Goal: Transaction & Acquisition: Obtain resource

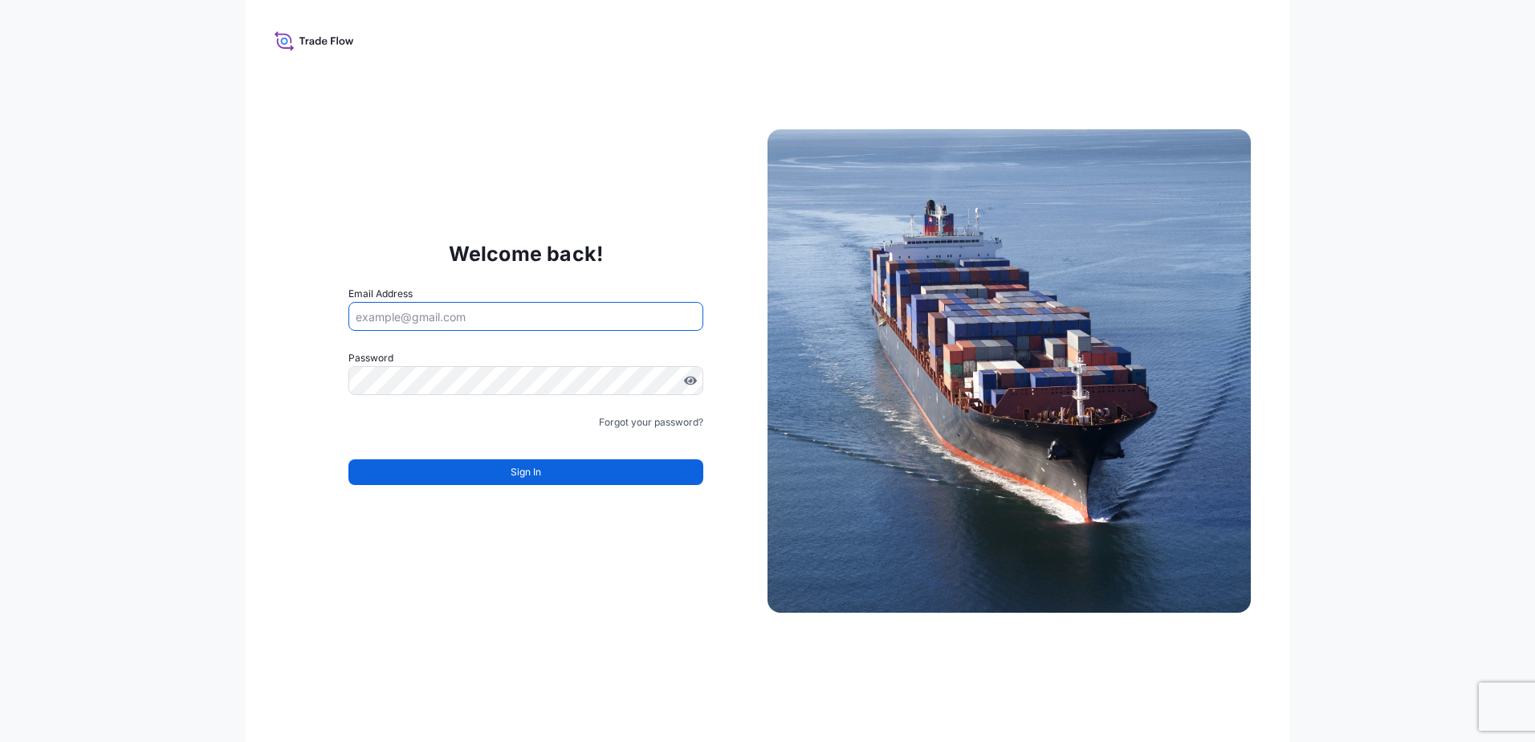
click at [498, 320] on input "Email Address" at bounding box center [526, 316] width 355 height 29
type input "candy.chewning@poet.com"
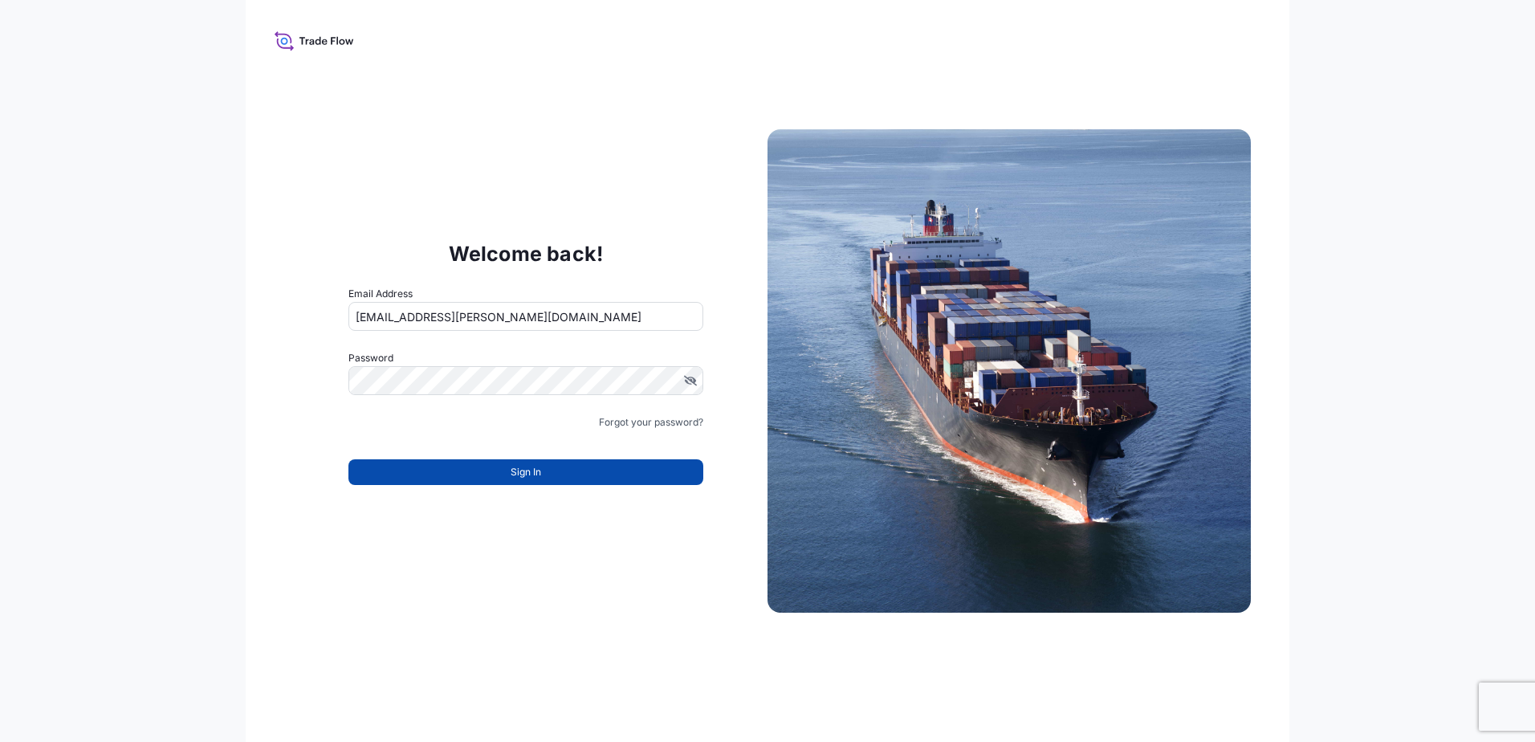
click at [516, 467] on span "Sign In" at bounding box center [526, 472] width 31 height 16
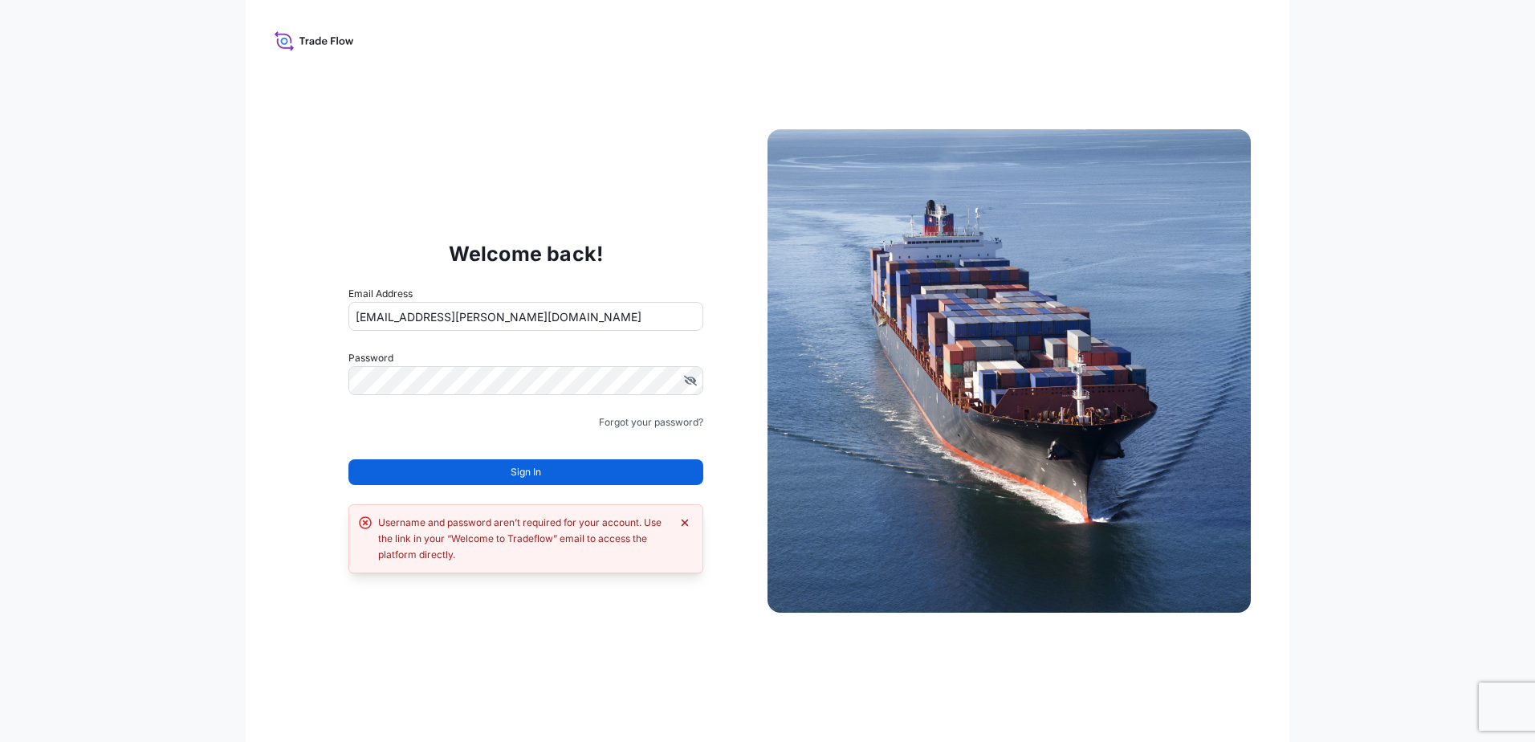
click at [678, 520] on button "Dismiss error" at bounding box center [685, 523] width 16 height 16
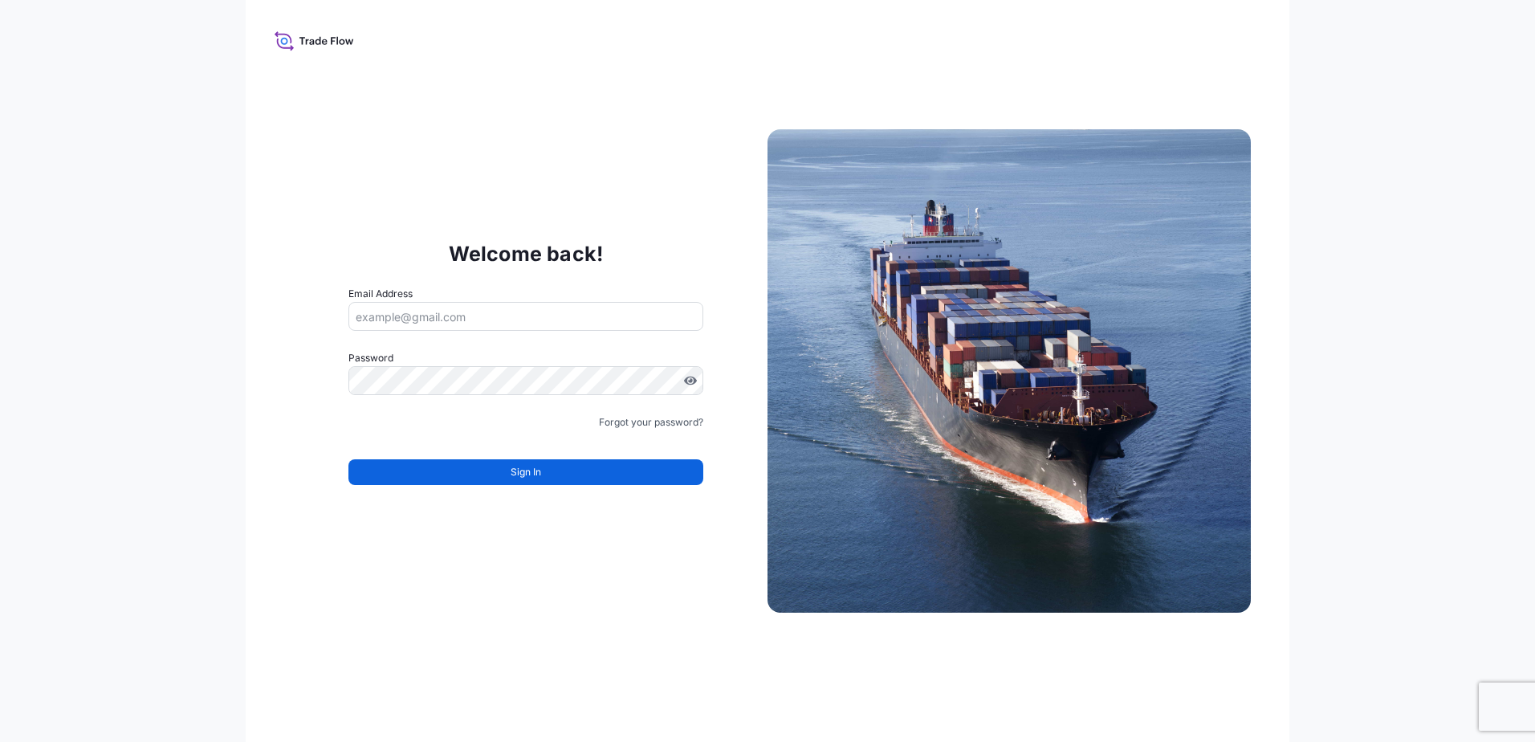
click at [465, 321] on input "Email Address" at bounding box center [526, 316] width 355 height 29
type input "[EMAIL_ADDRESS][PERSON_NAME][DOMAIN_NAME]"
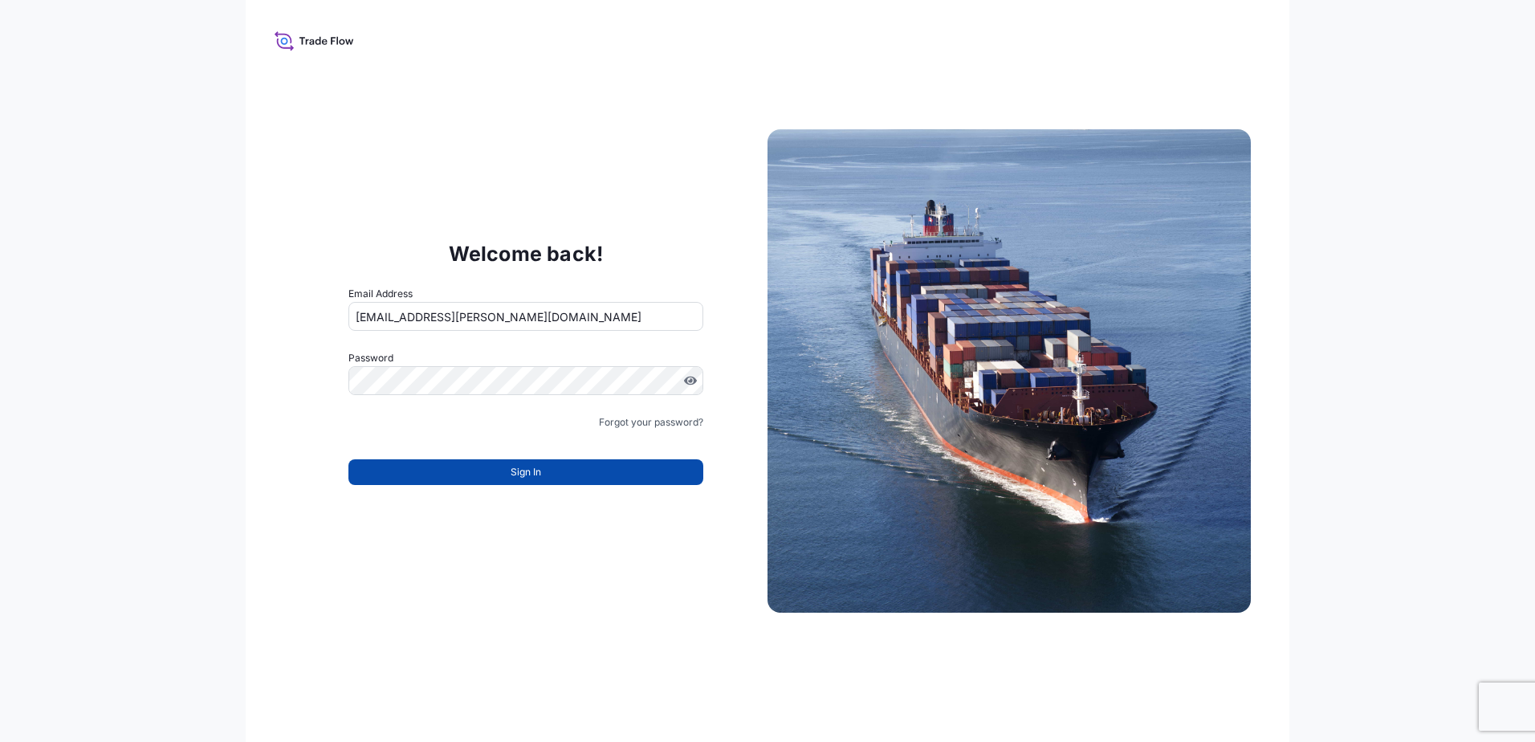
click at [519, 394] on span "Sign In" at bounding box center [526, 472] width 31 height 16
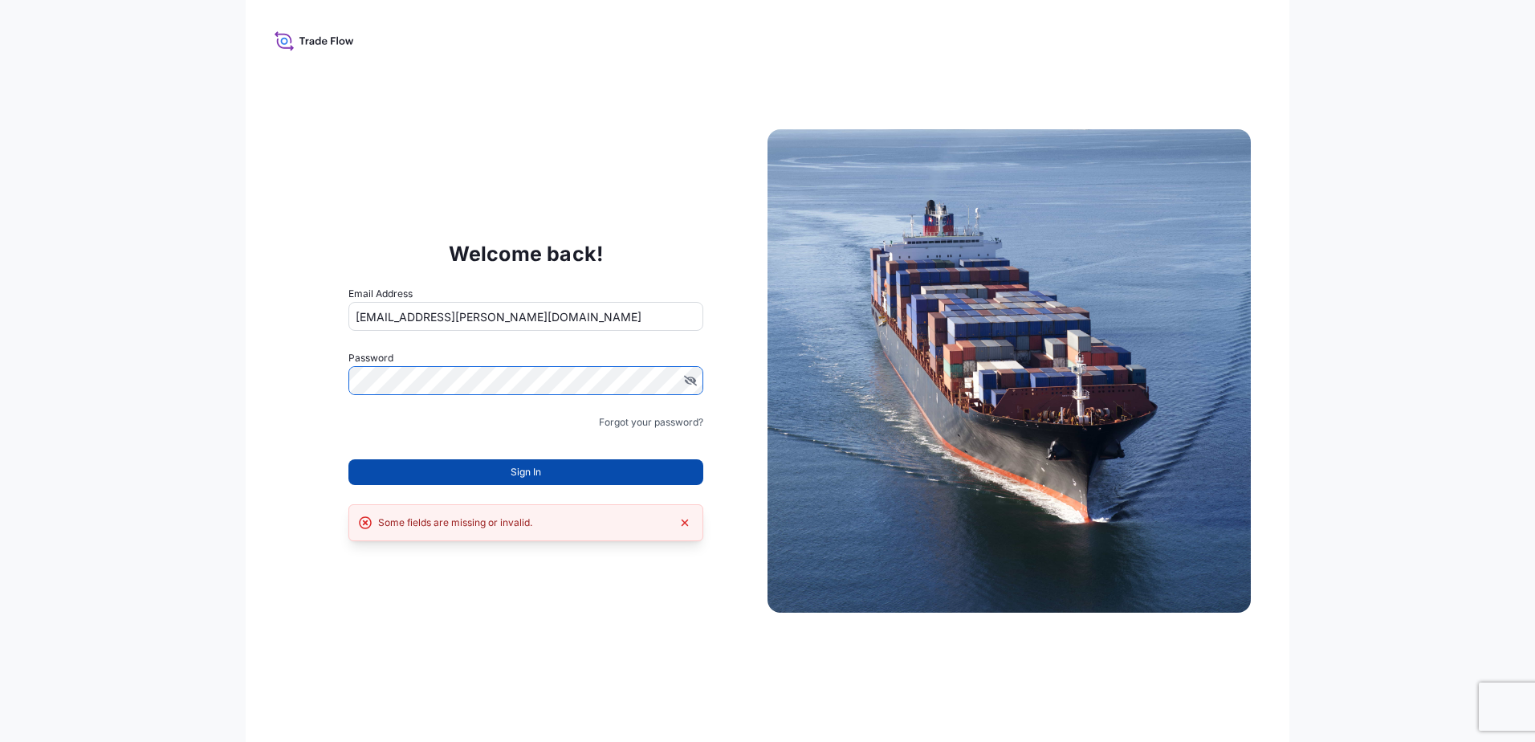
click at [532, 394] on span "Sign In" at bounding box center [526, 472] width 31 height 16
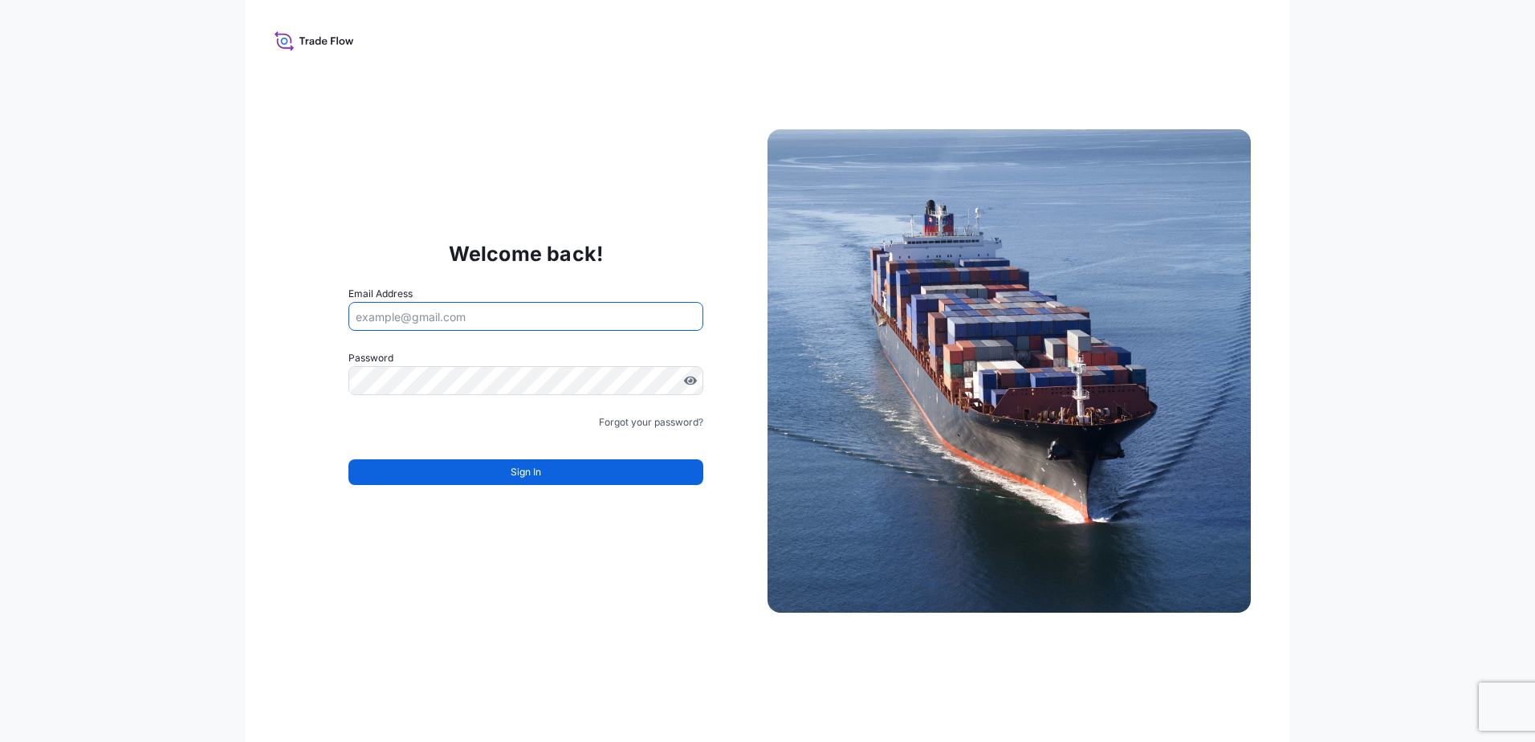
click at [438, 320] on input "Email Address" at bounding box center [526, 316] width 355 height 29
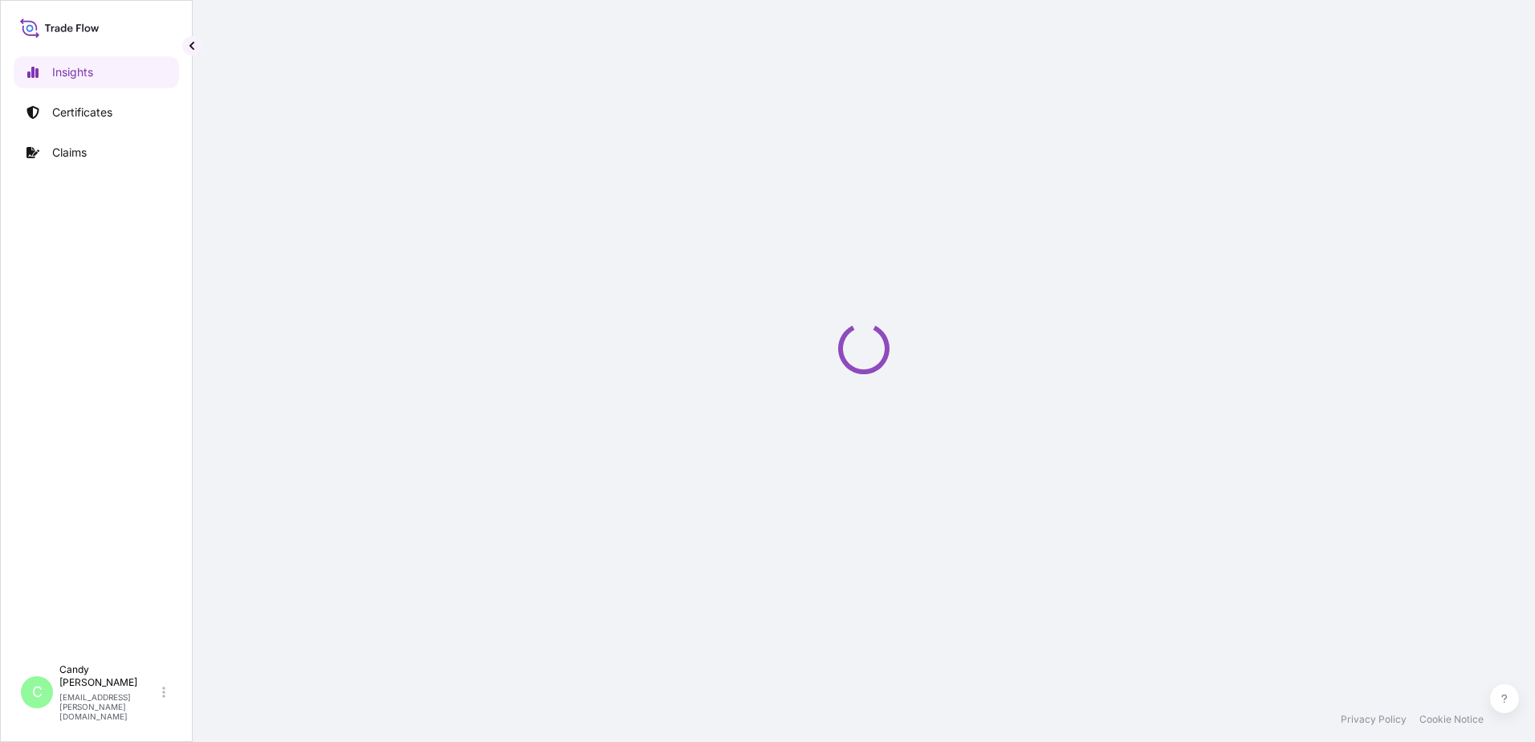
select select "2025"
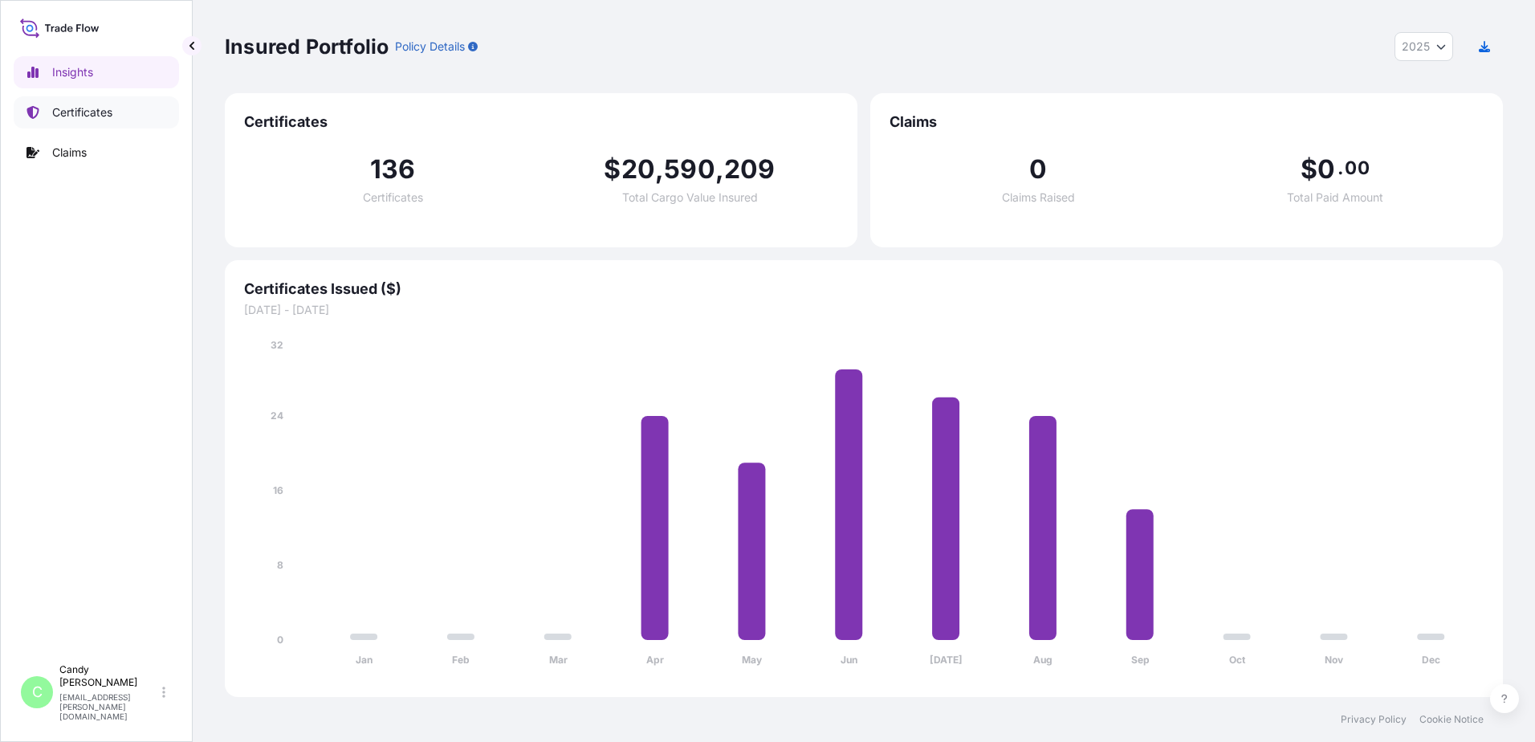
click at [84, 105] on p "Certificates" at bounding box center [82, 112] width 60 height 16
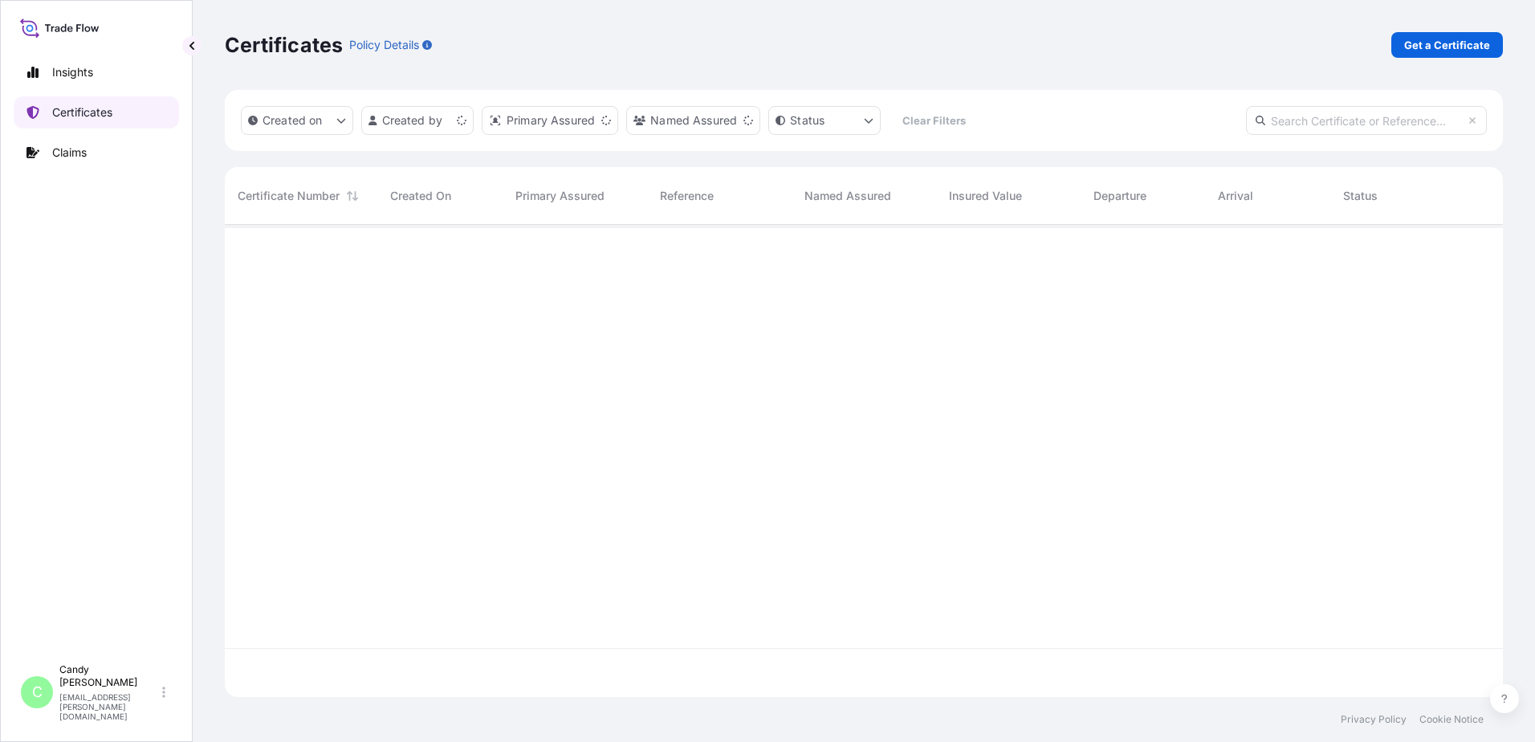
scroll to position [469, 1266]
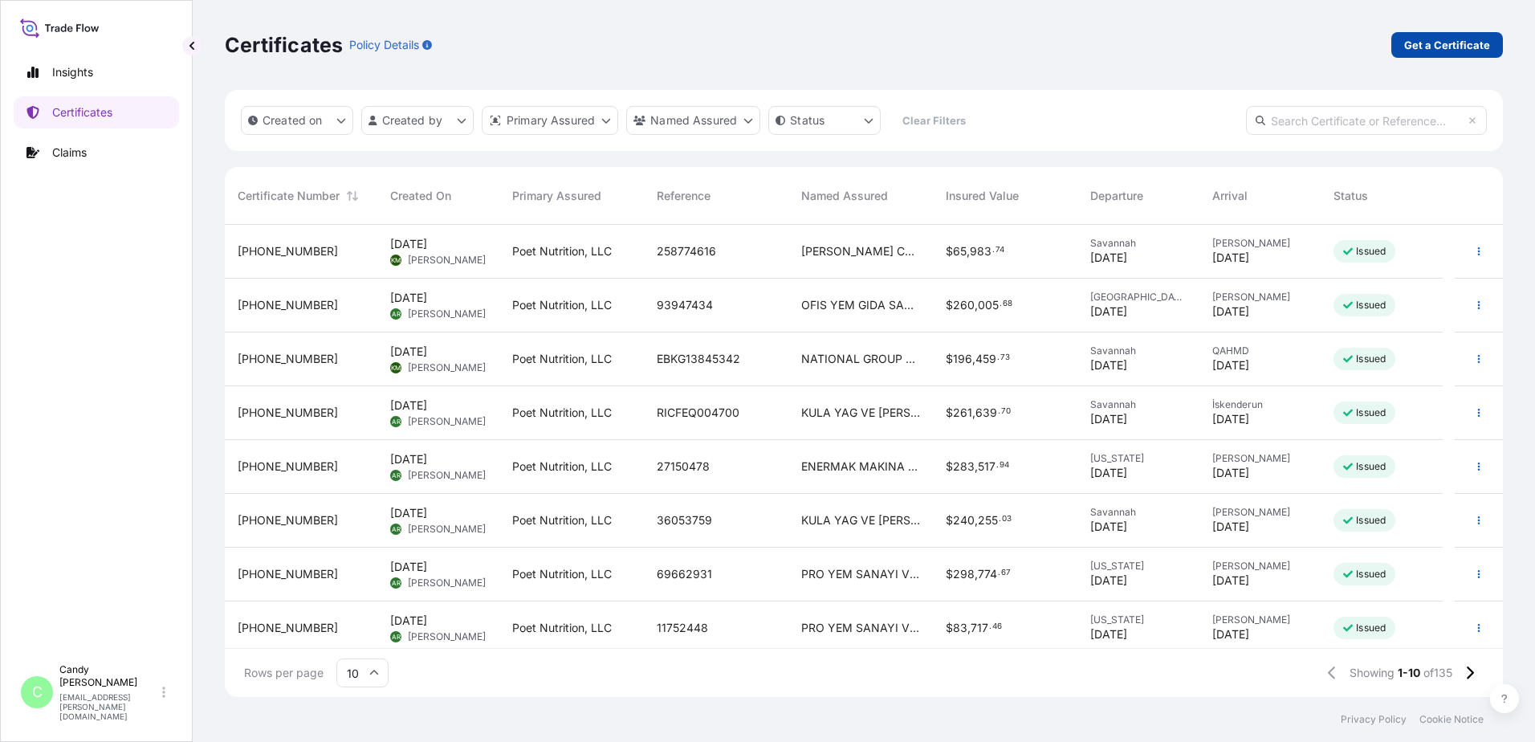
click at [1448, 41] on p "Get a Certificate" at bounding box center [1448, 45] width 86 height 16
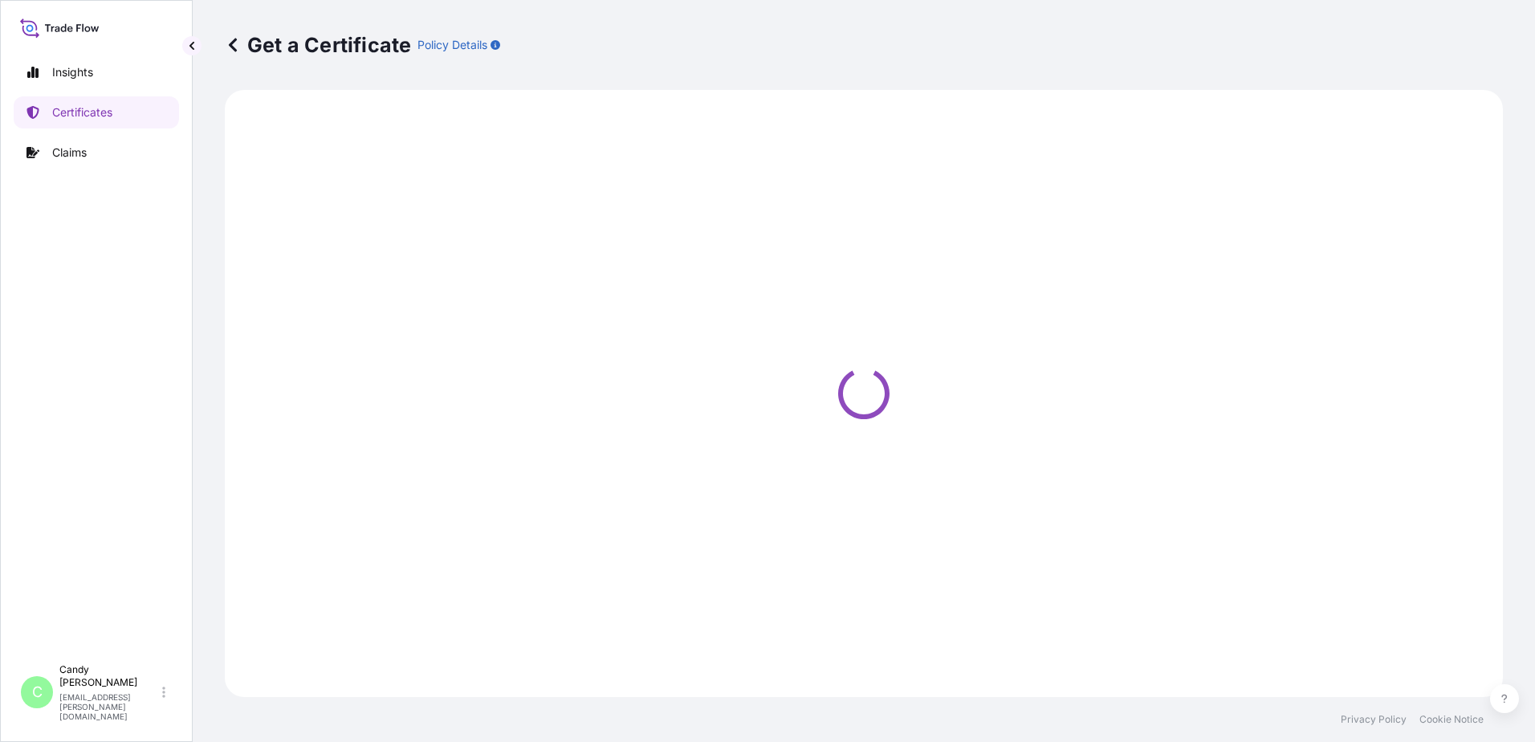
select select "Ocean Vessel"
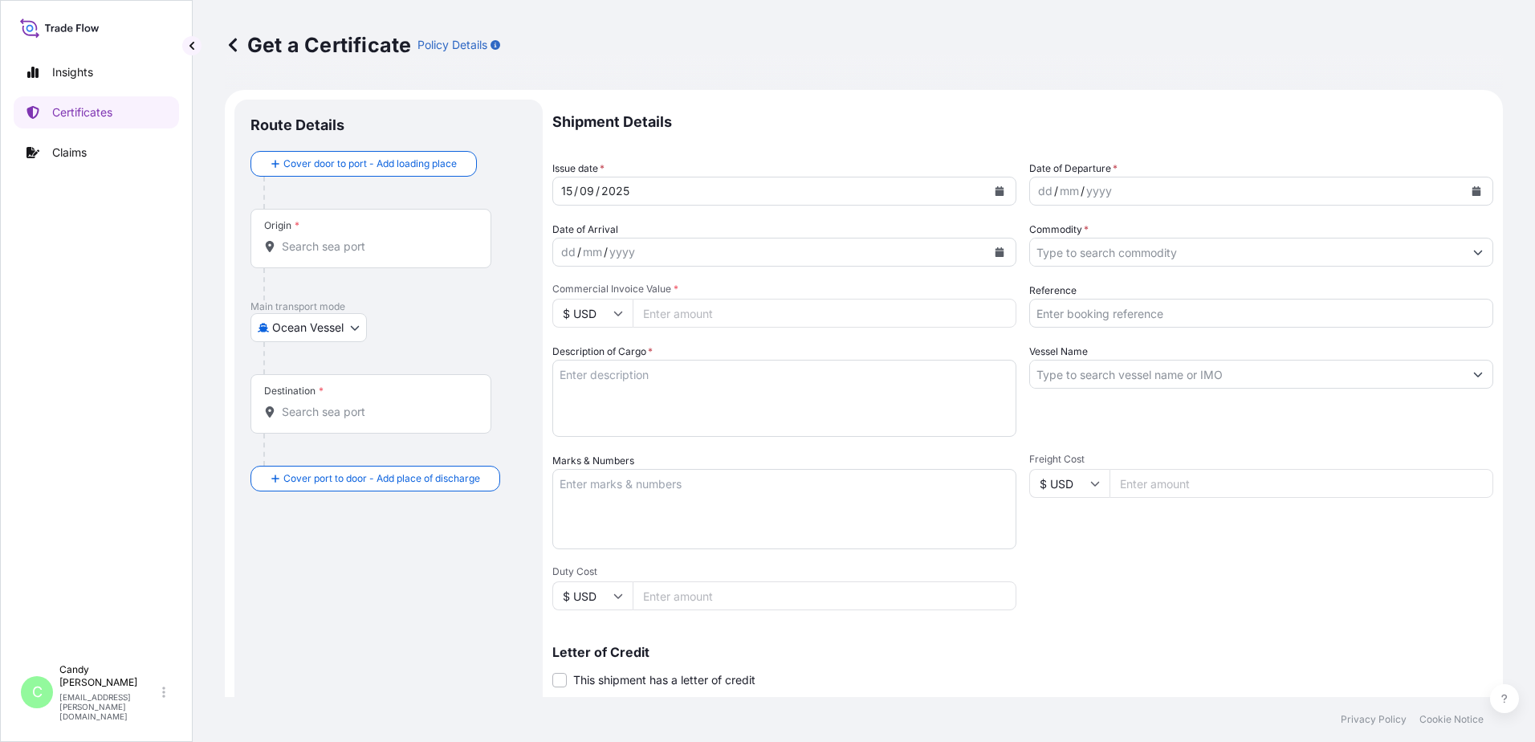
click at [318, 234] on div "Origin *" at bounding box center [371, 238] width 241 height 59
click at [318, 239] on input "Origin *" at bounding box center [377, 247] width 190 height 16
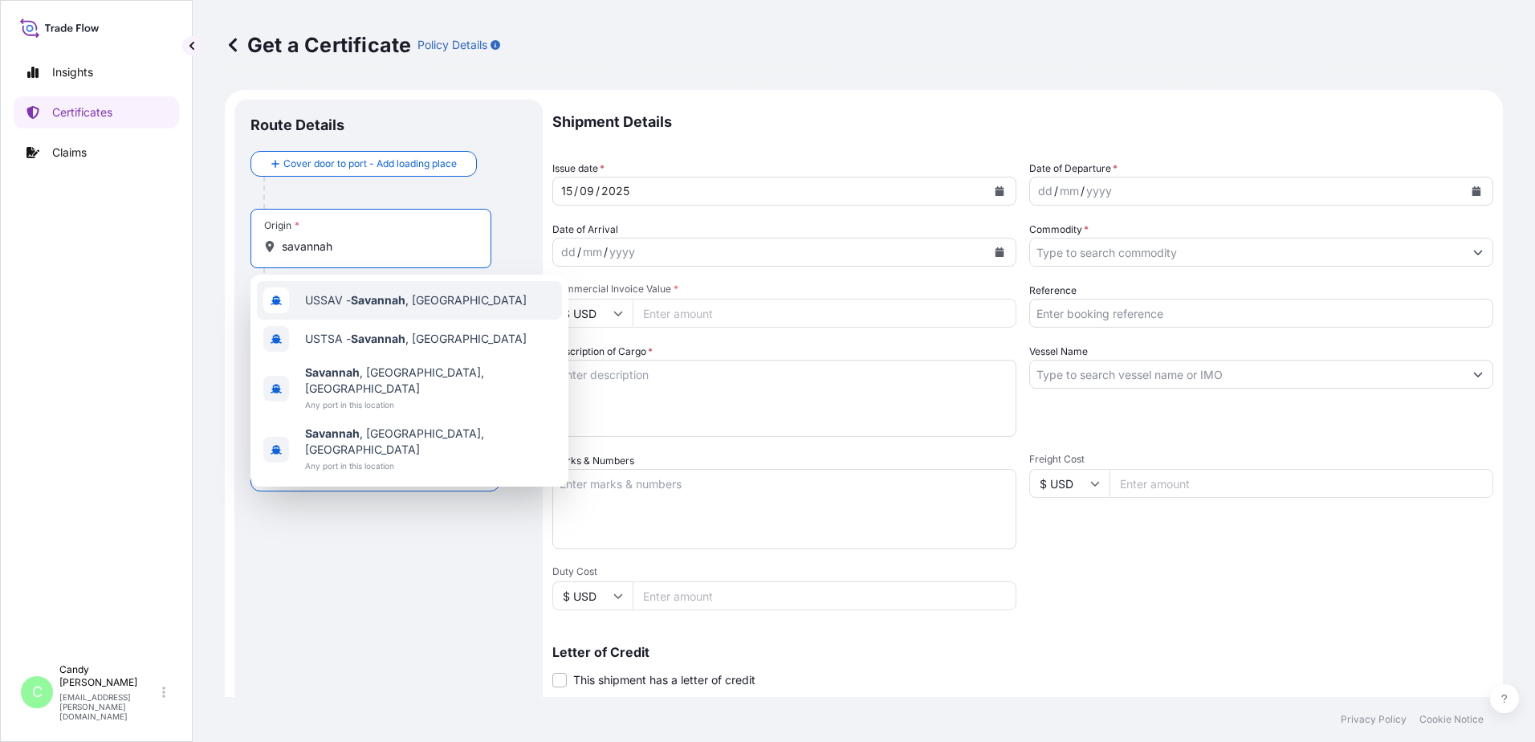
click at [346, 300] on span "USSAV - [GEOGRAPHIC_DATA] , [GEOGRAPHIC_DATA]" at bounding box center [416, 300] width 222 height 16
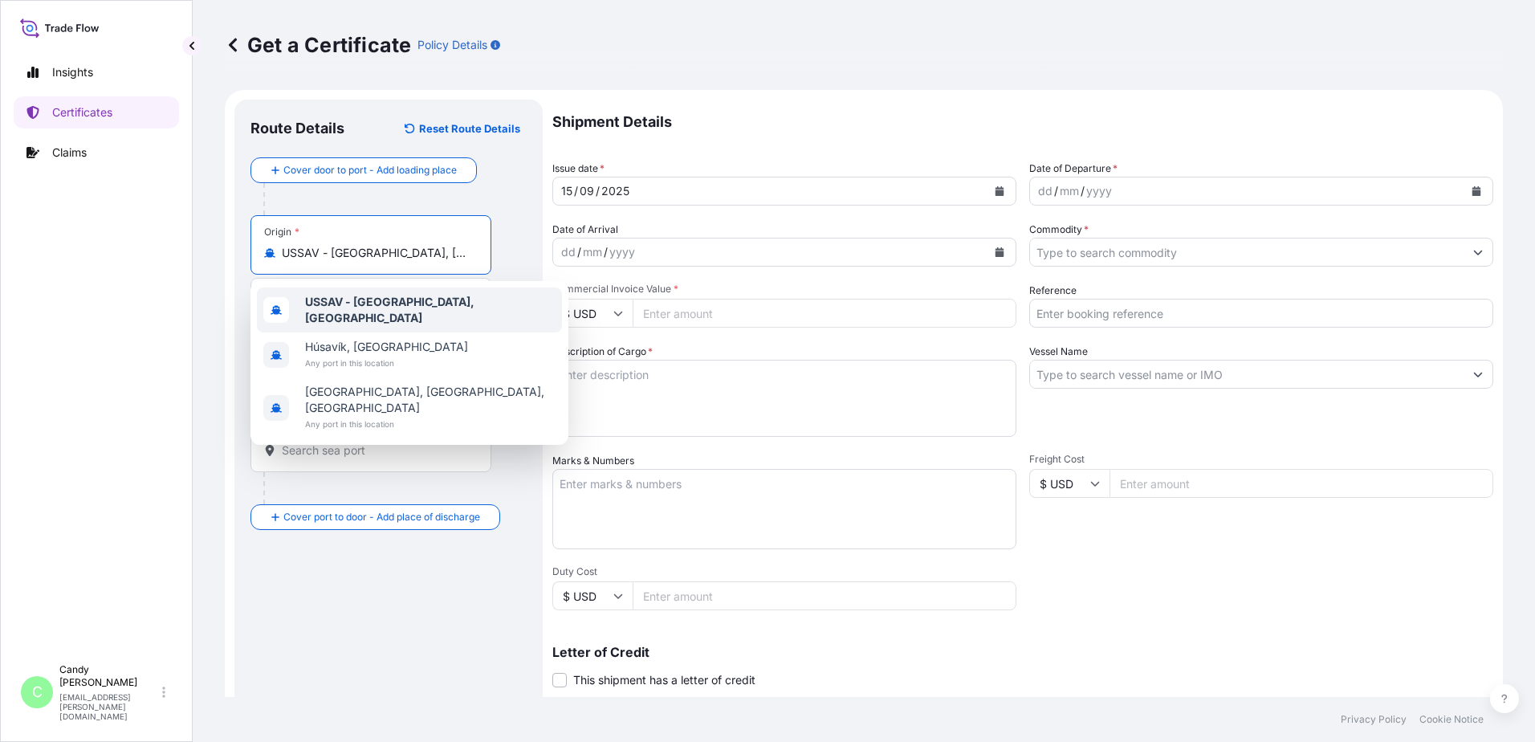
paste input "[GEOGRAPHIC_DATA], [GEOGRAPHIC_DATA], [GEOGRAPHIC_DATA]"
click at [306, 310] on span "USSAV - [GEOGRAPHIC_DATA], [GEOGRAPHIC_DATA]" at bounding box center [430, 310] width 251 height 32
type input "USSAV - [GEOGRAPHIC_DATA], [GEOGRAPHIC_DATA]"
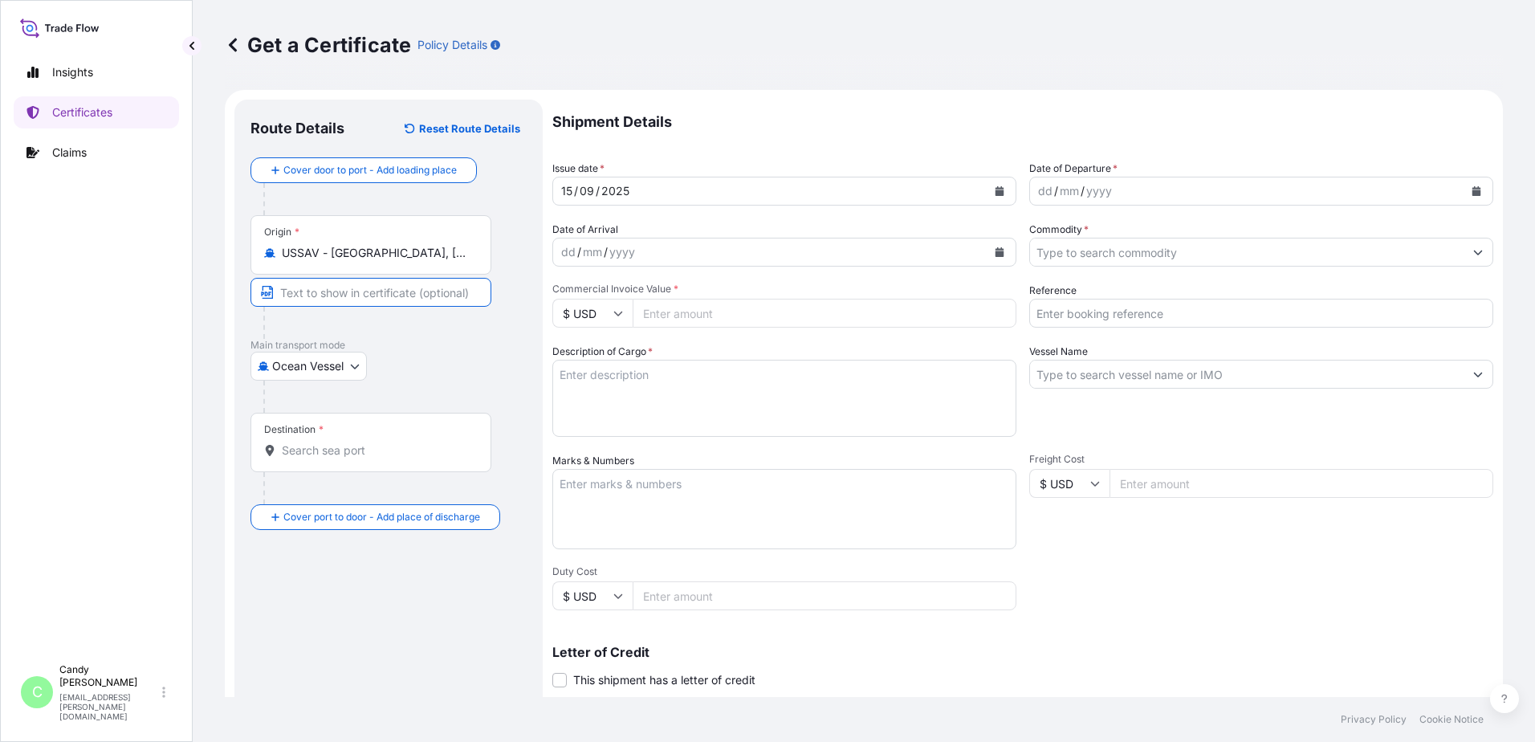
click at [395, 298] on input "Text to appear on certificate" at bounding box center [371, 292] width 241 height 29
paste input "[GEOGRAPHIC_DATA], [GEOGRAPHIC_DATA], [GEOGRAPHIC_DATA]"
type input "[GEOGRAPHIC_DATA], [GEOGRAPHIC_DATA], [GEOGRAPHIC_DATA]"
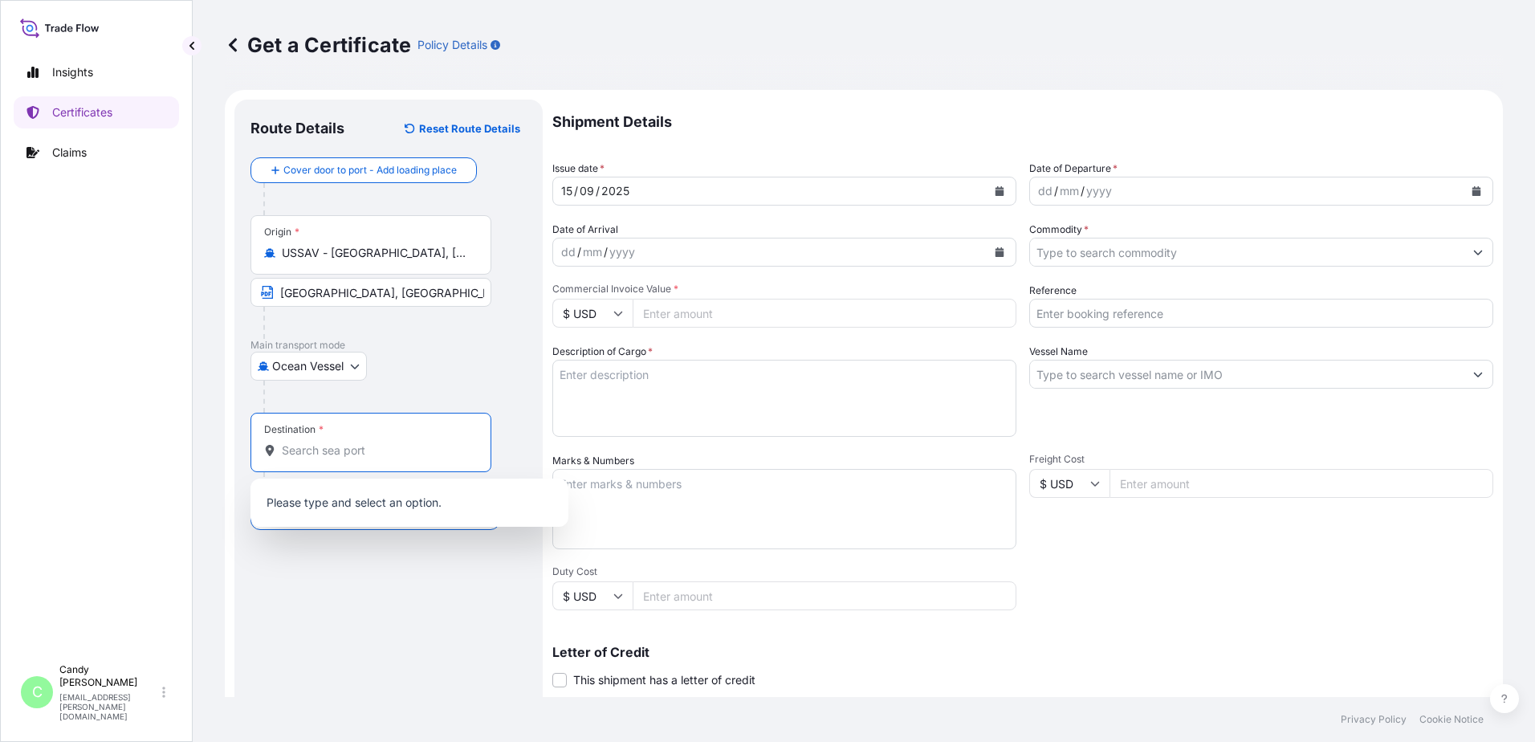
click at [332, 446] on input "Destination *" at bounding box center [377, 450] width 190 height 16
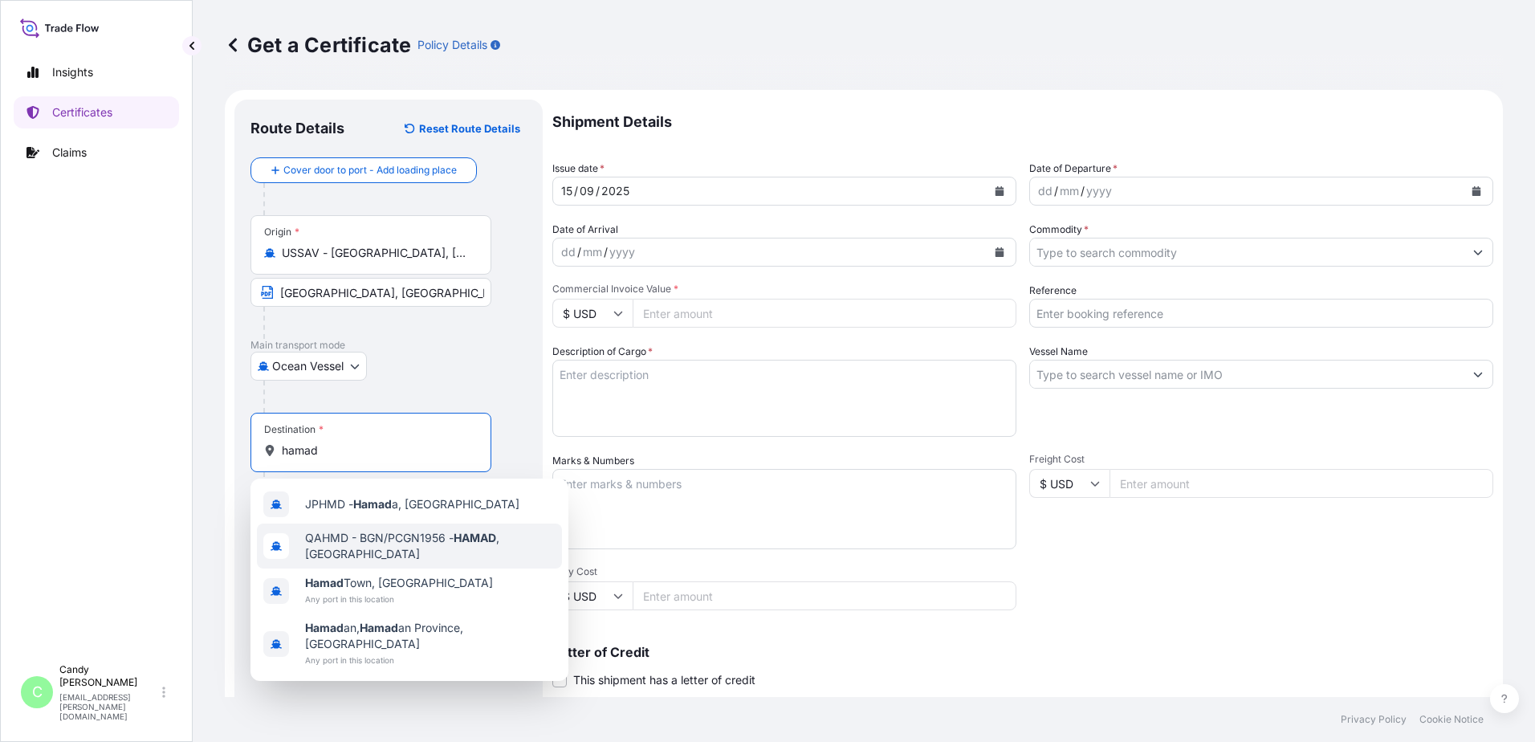
click at [374, 543] on span "QAHMD - BGN/PCGN1956 - HAMAD , [GEOGRAPHIC_DATA]" at bounding box center [430, 546] width 251 height 32
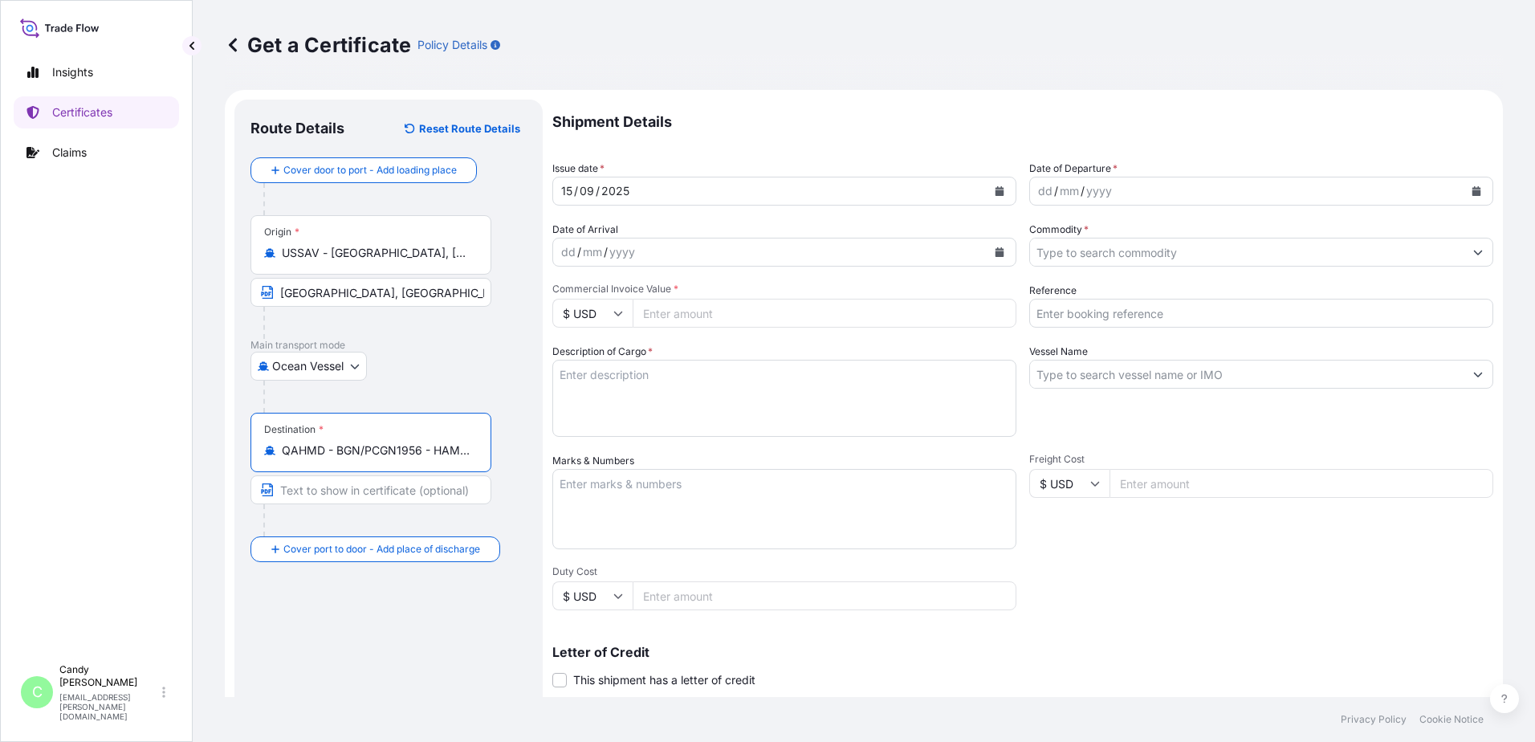
type input "QAHMD - BGN/PCGN1956 - HAMAD, [GEOGRAPHIC_DATA]"
click at [325, 491] on input "Text to appear on certificate" at bounding box center [371, 489] width 241 height 29
paste input "HAMAD, [GEOGRAPHIC_DATA]"
type input "HAMAD, [GEOGRAPHIC_DATA]"
click at [1466, 185] on button "Calendar" at bounding box center [1477, 191] width 26 height 26
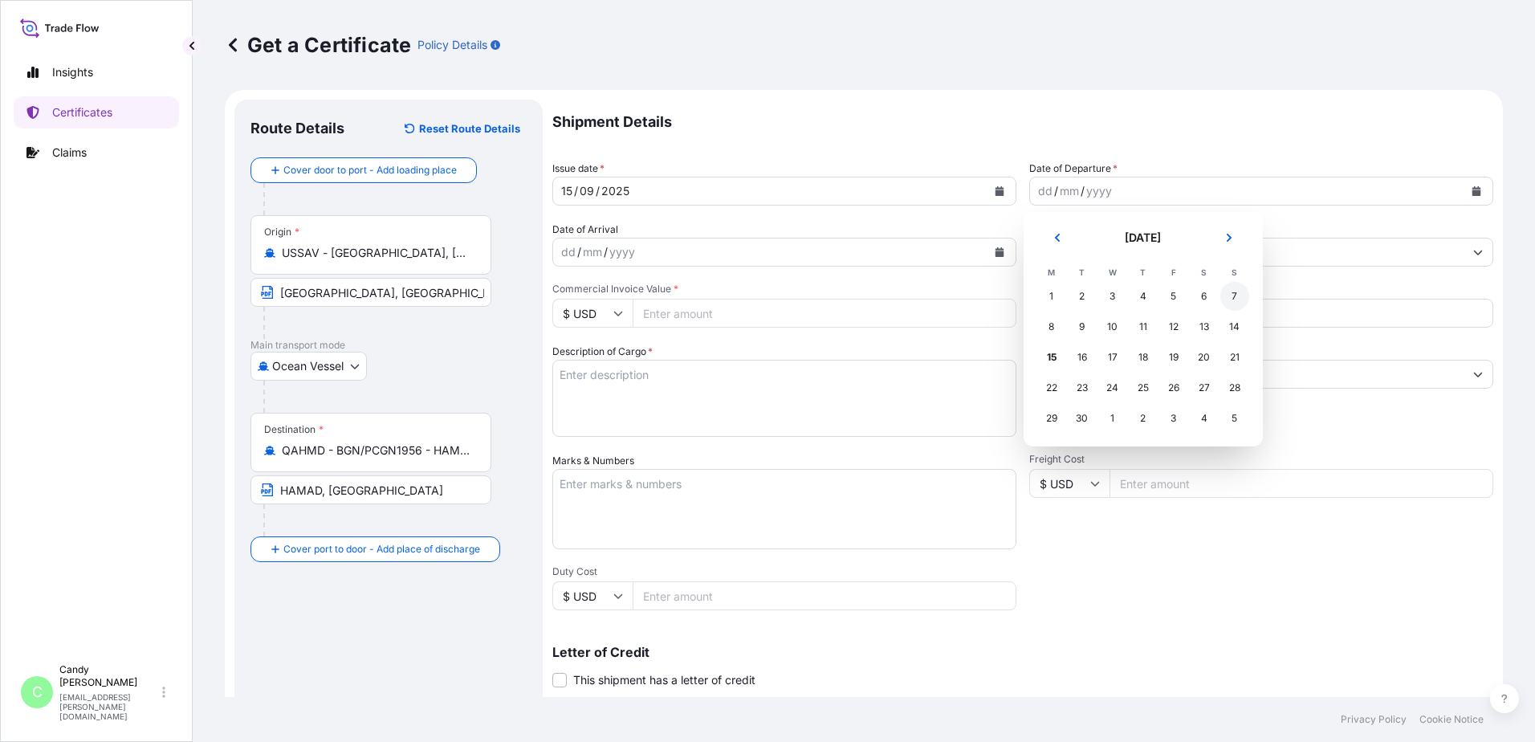
click at [1234, 293] on div "7" at bounding box center [1235, 296] width 29 height 29
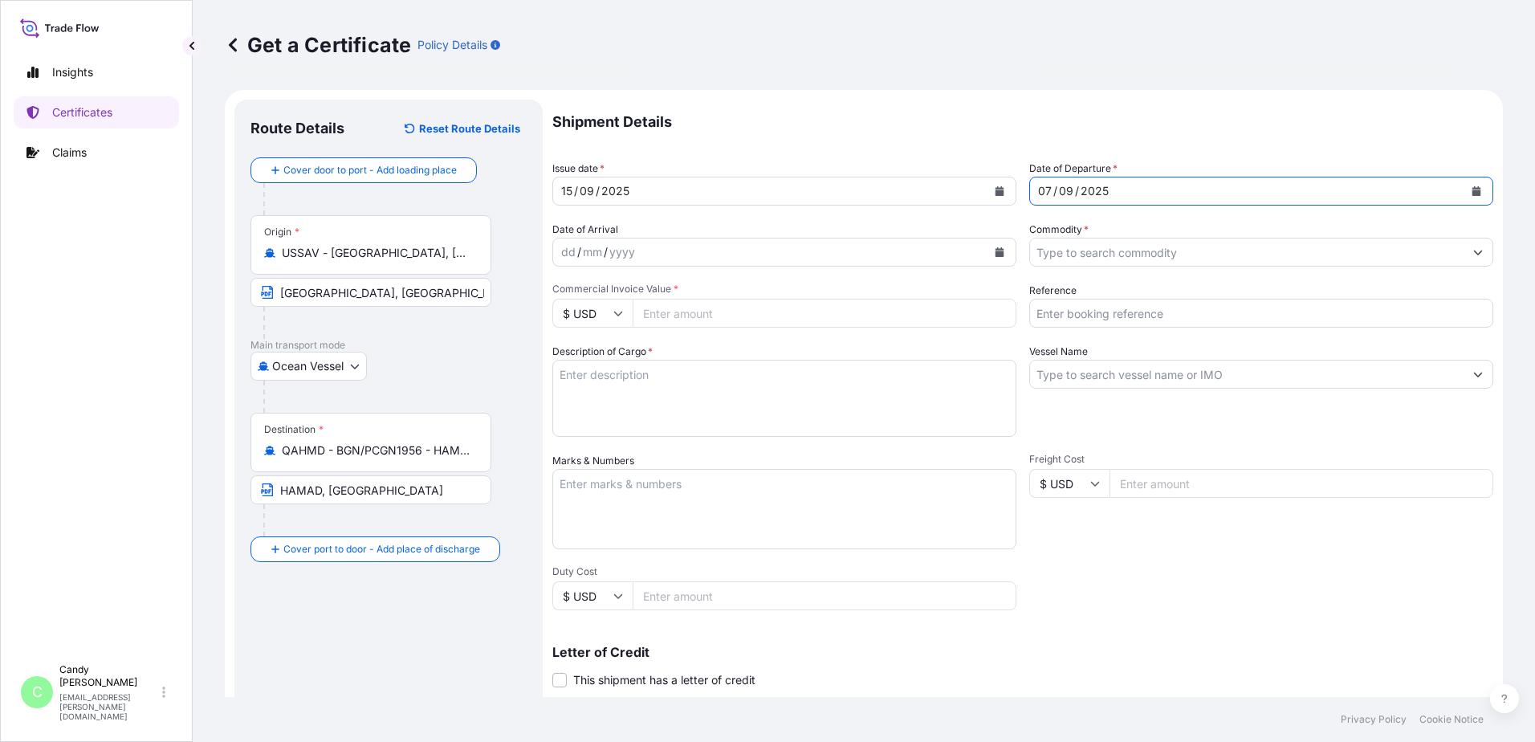
click at [645, 244] on div "dd / mm / yyyy" at bounding box center [770, 252] width 434 height 29
click at [997, 253] on icon "Calendar" at bounding box center [1000, 252] width 9 height 10
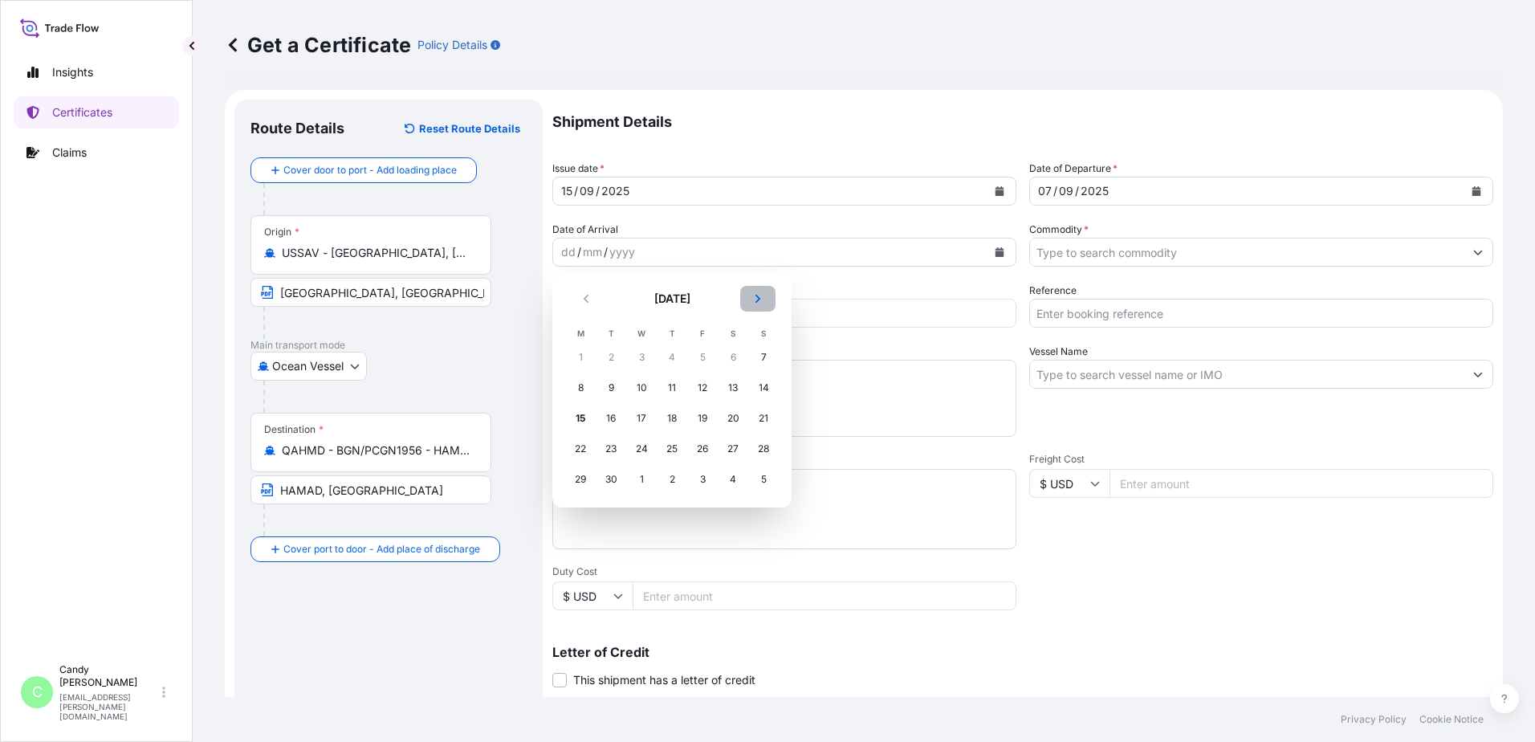
click at [761, 296] on icon "Next" at bounding box center [758, 299] width 10 height 10
click at [581, 480] on div "27" at bounding box center [580, 479] width 29 height 29
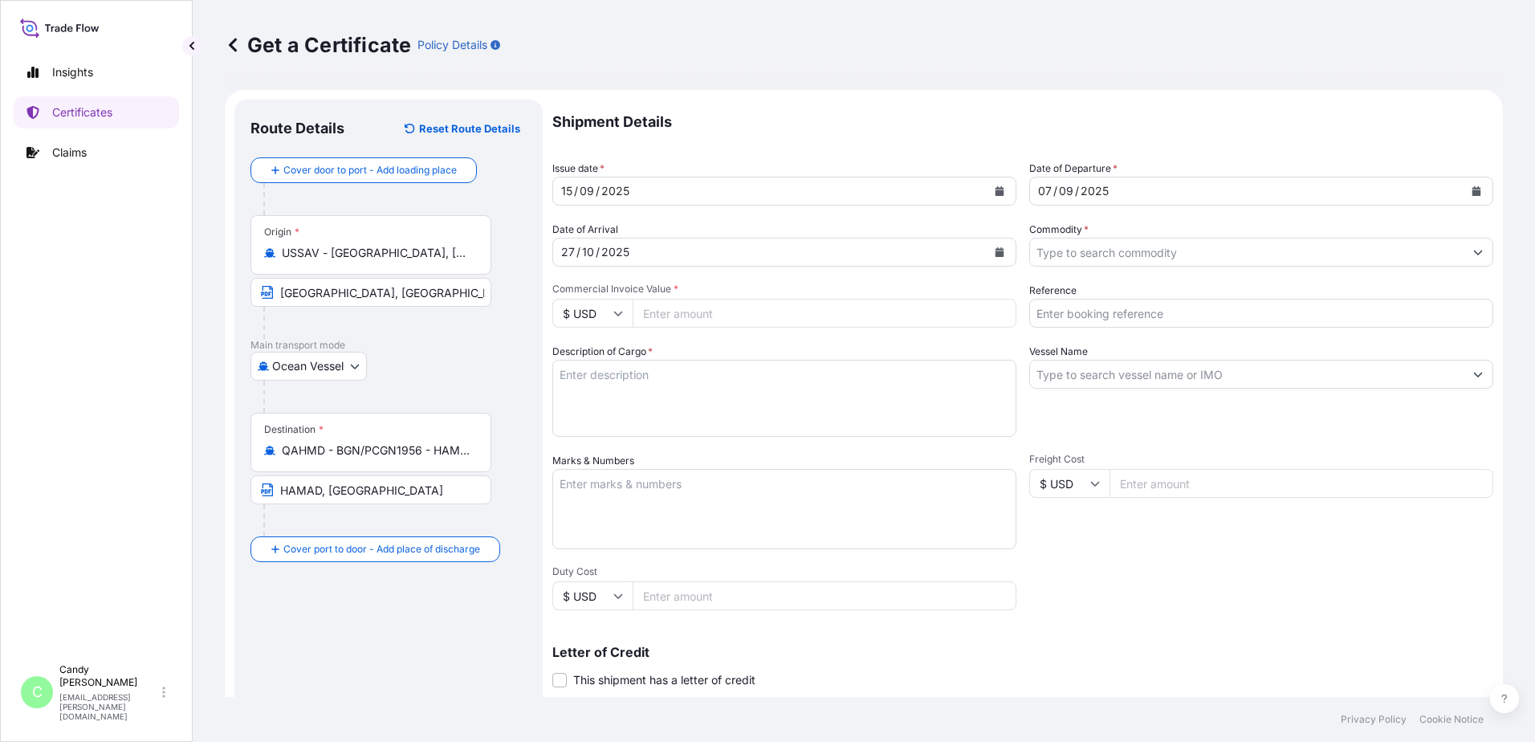
click at [1077, 259] on input "Commodity *" at bounding box center [1247, 252] width 434 height 29
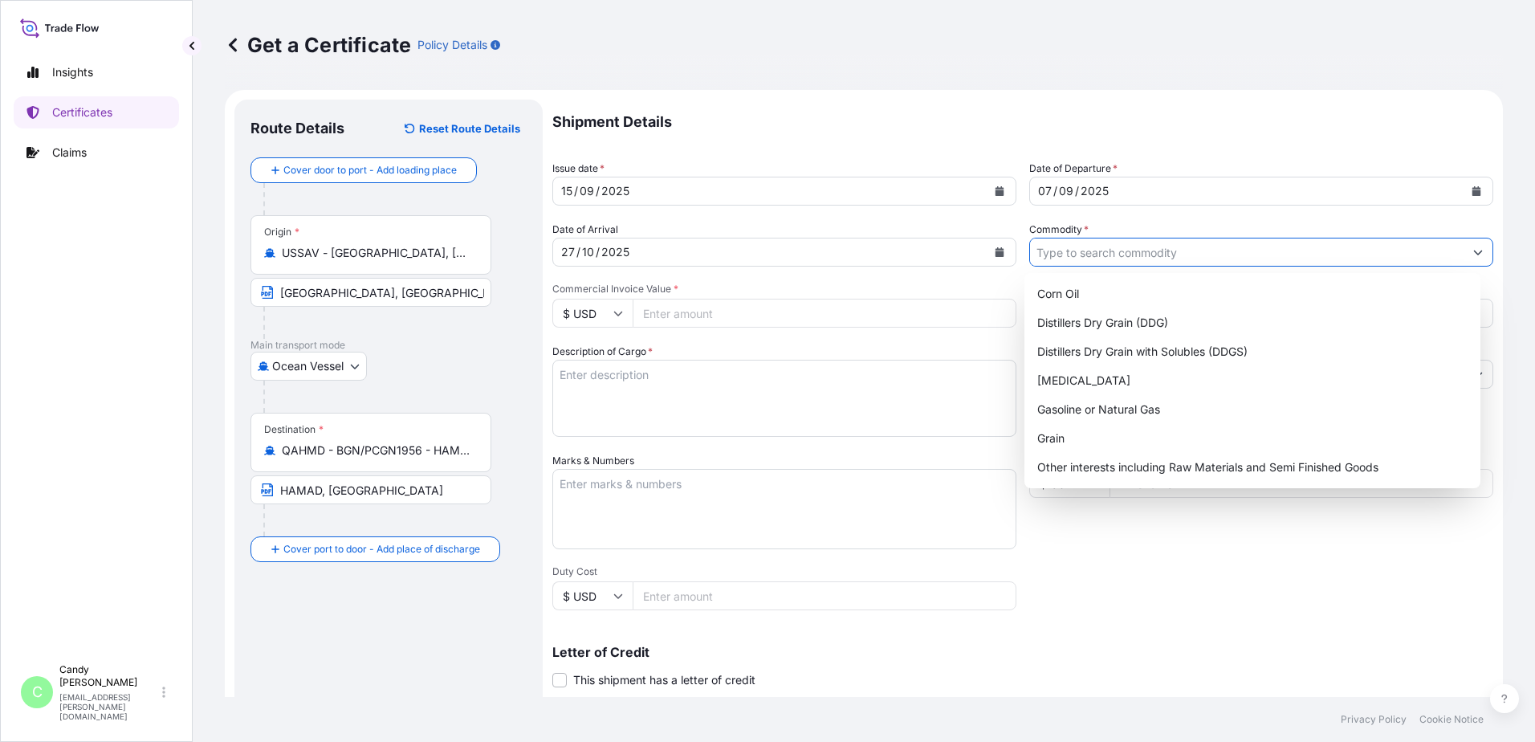
paste input "DDGS"
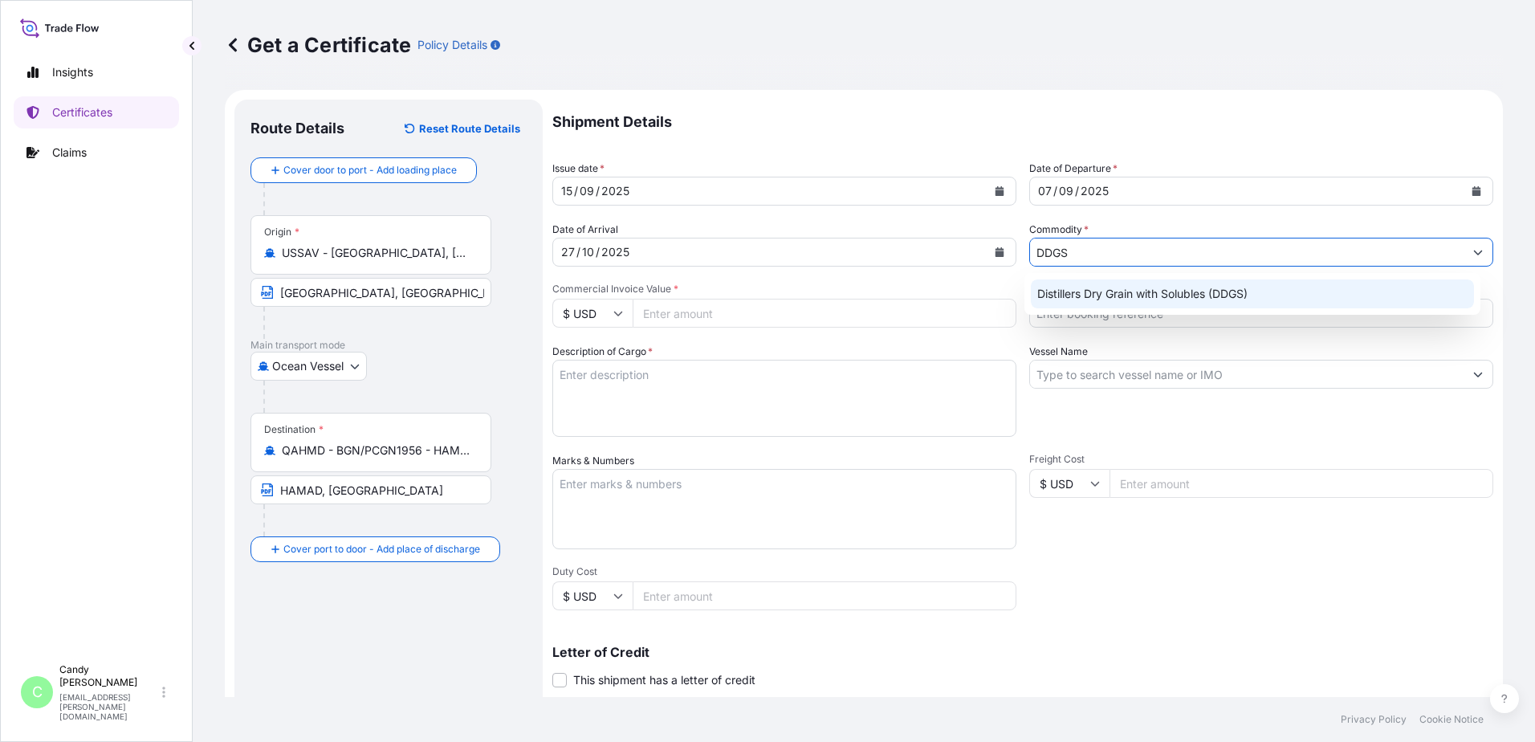
click at [1075, 292] on div "Distillers Dry Grain with Solubles (DDGS)" at bounding box center [1253, 293] width 444 height 29
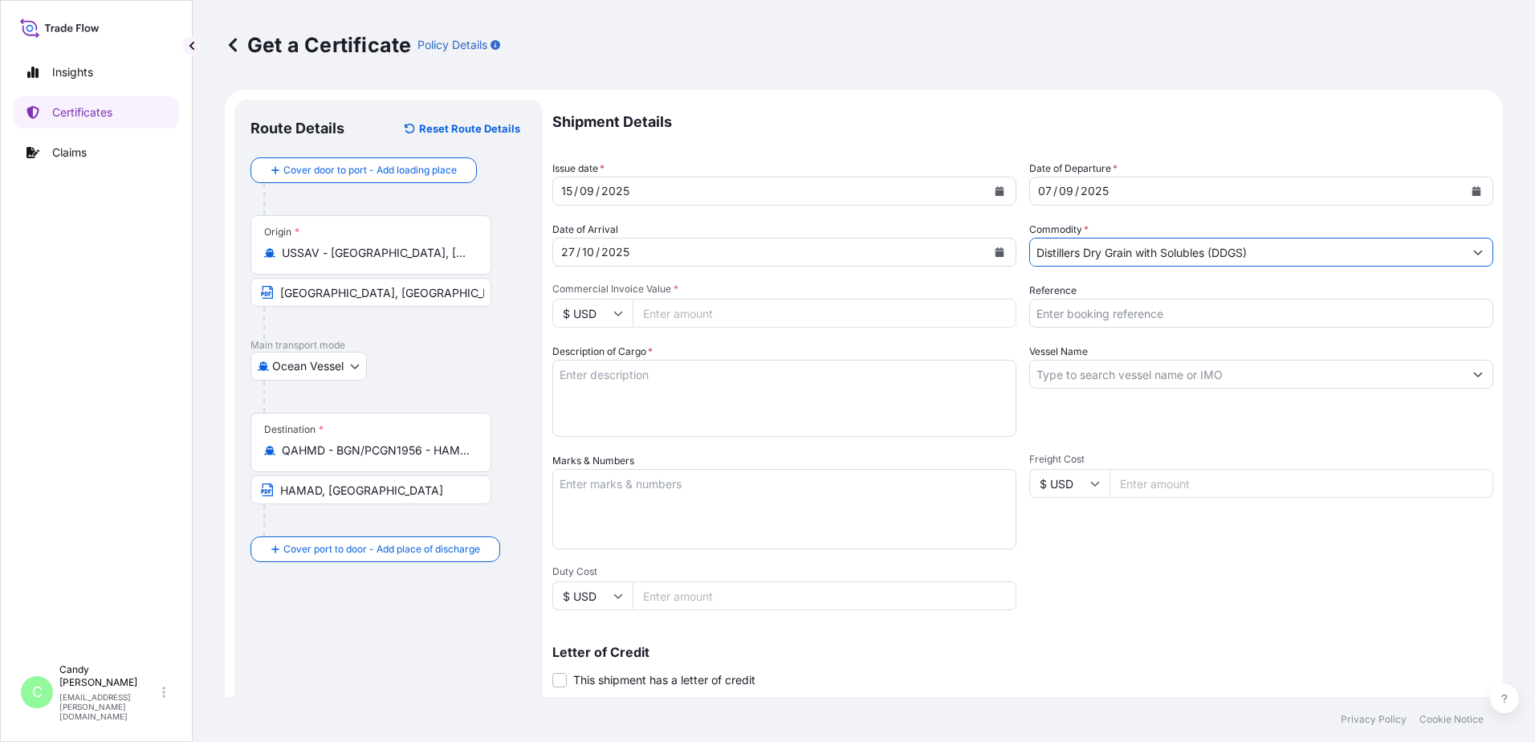
type input "Distillers Dry Grain with Solubles (DDGS)"
click at [698, 313] on input "Commercial Invoice Value *" at bounding box center [825, 313] width 384 height 29
paste input "267970.43"
type input "267970.43"
click at [1068, 316] on input "Reference" at bounding box center [1262, 313] width 464 height 29
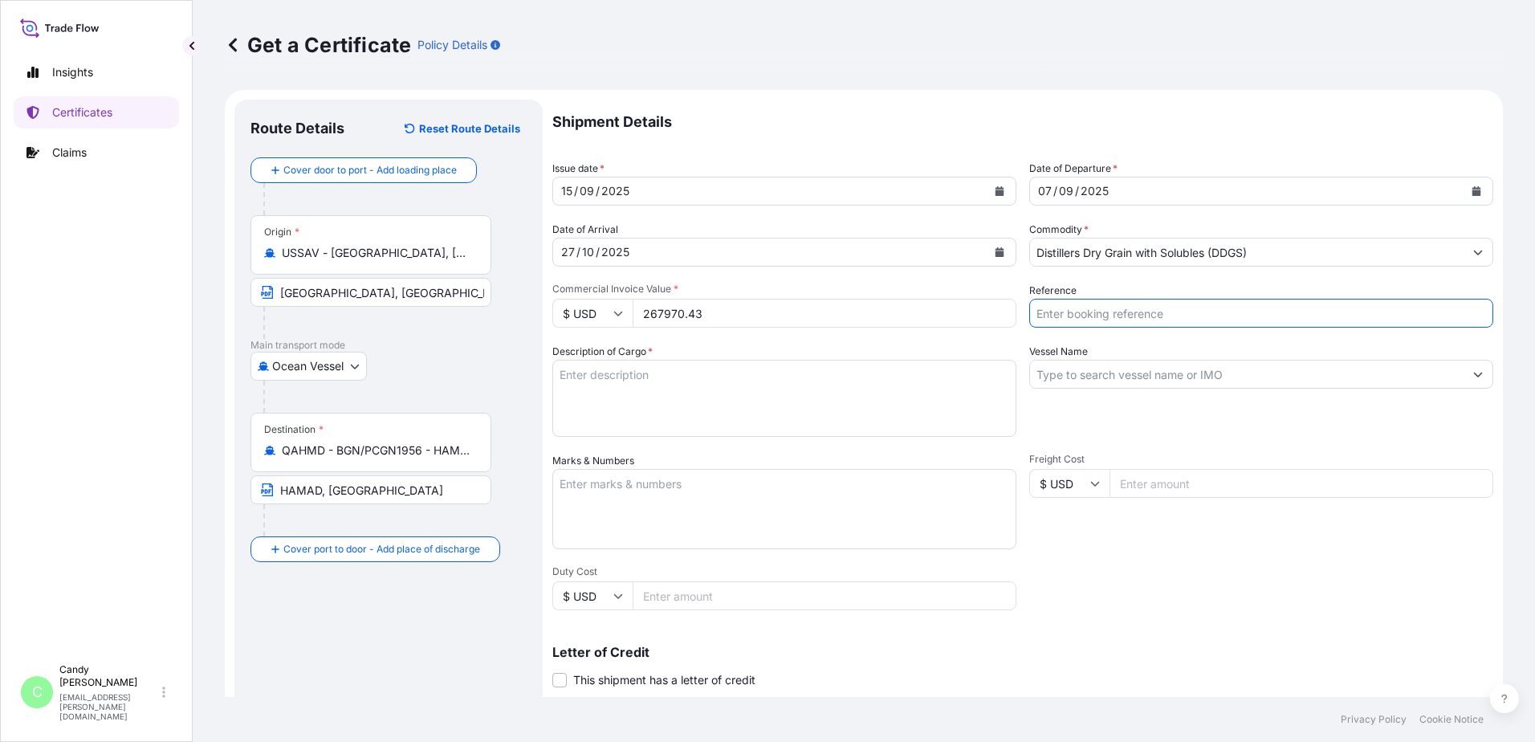
paste input "EBKG13888452"
type input "EBKG13888452"
click at [588, 385] on textarea "Description of Cargo *" at bounding box center [785, 398] width 464 height 77
paste textarea "POET Dried Distillers Grains TOTAL WEIGHT (MTS): 853.409 FREIGHT PREPAID BULK I…"
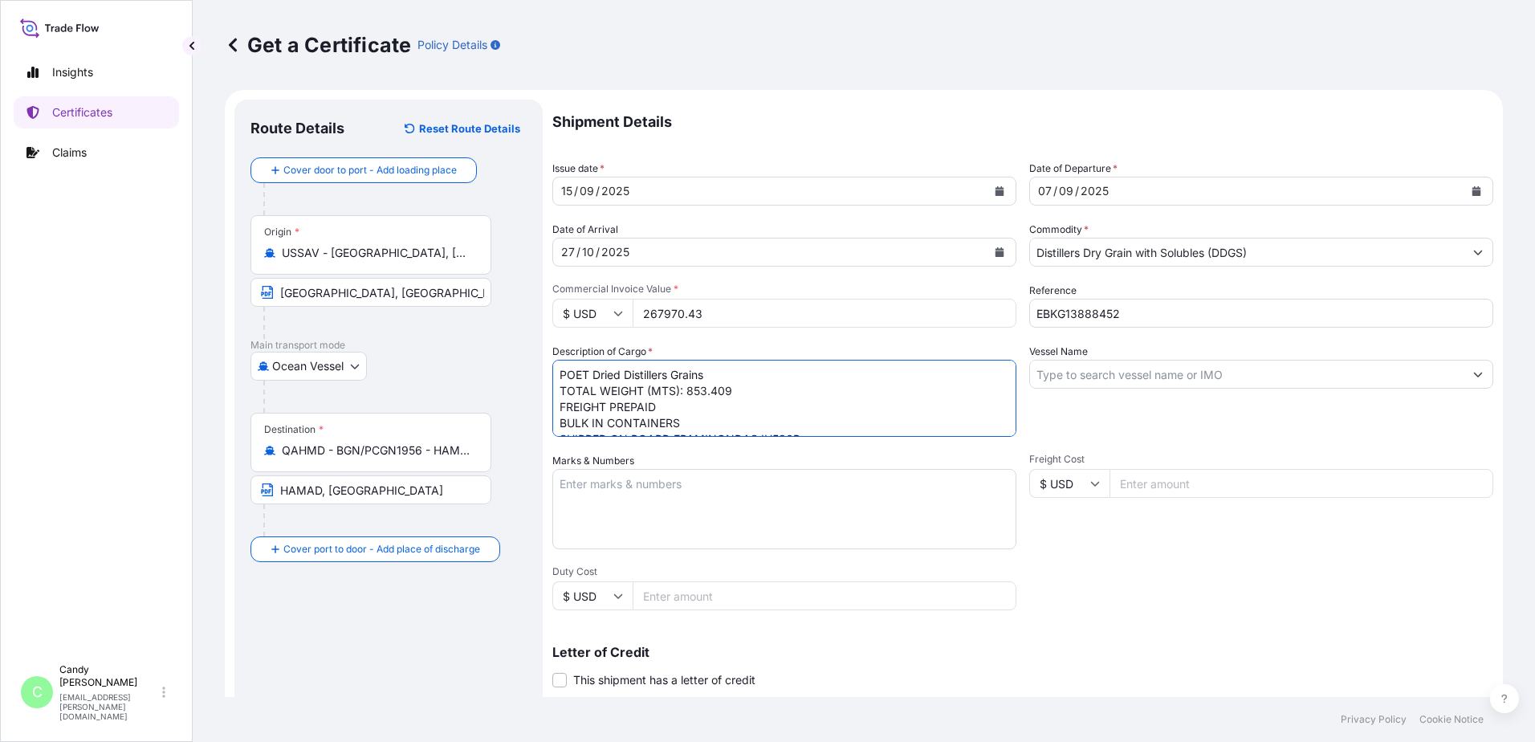
scroll to position [74, 0]
click at [567, 398] on textarea "POET Dried Distillers Grains TOTAL WEIGHT (MTS): 853.409 FREIGHT PREPAID BULK I…" at bounding box center [785, 398] width 464 height 77
paste textarea "X20250827417084"
type textarea "POET Dried Distillers Grains TOTAL WEIGHT (MTS): 853.409 FREIGHT PREPAID BULK I…"
click at [1086, 375] on input "Vessel Name" at bounding box center [1247, 374] width 434 height 29
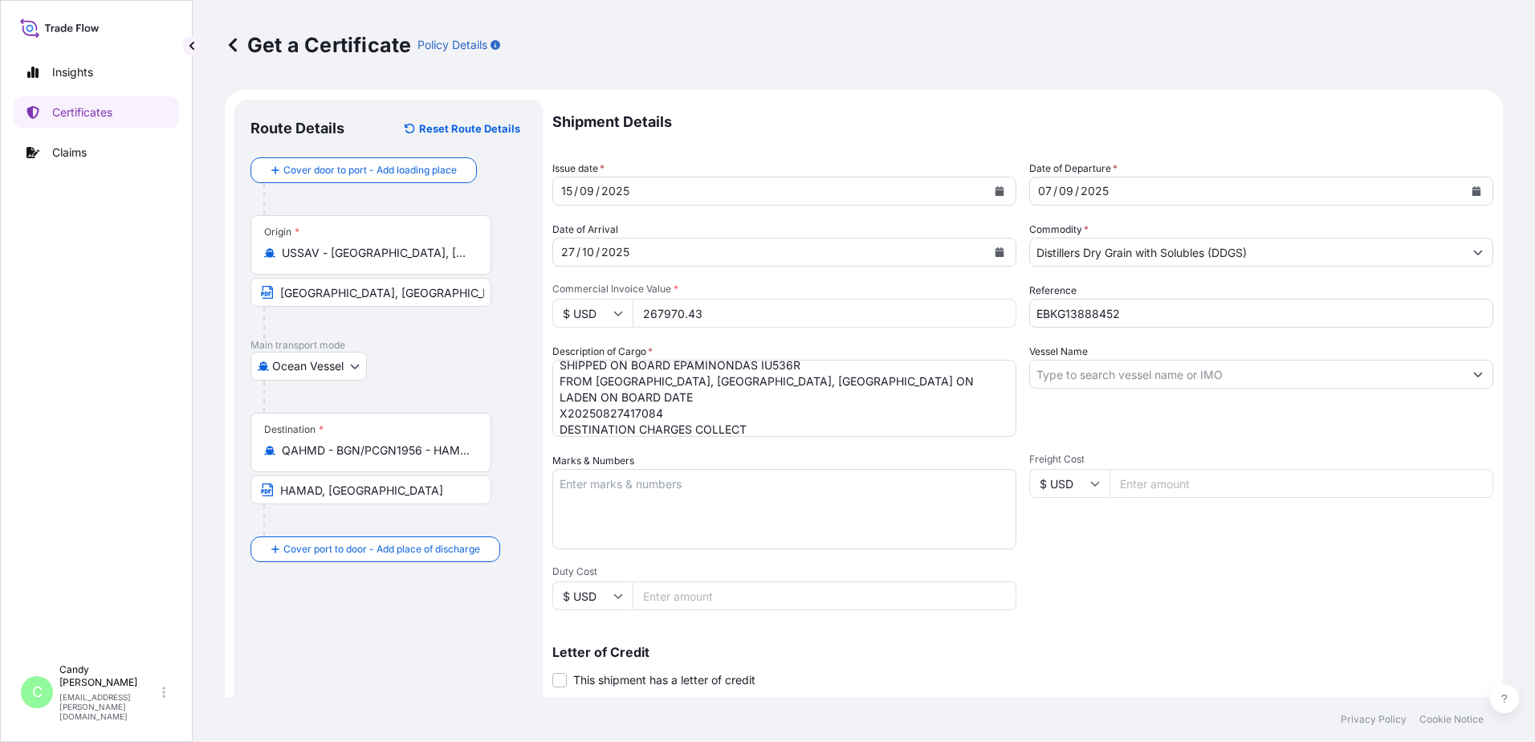
paste input "EPAMINONDAS"
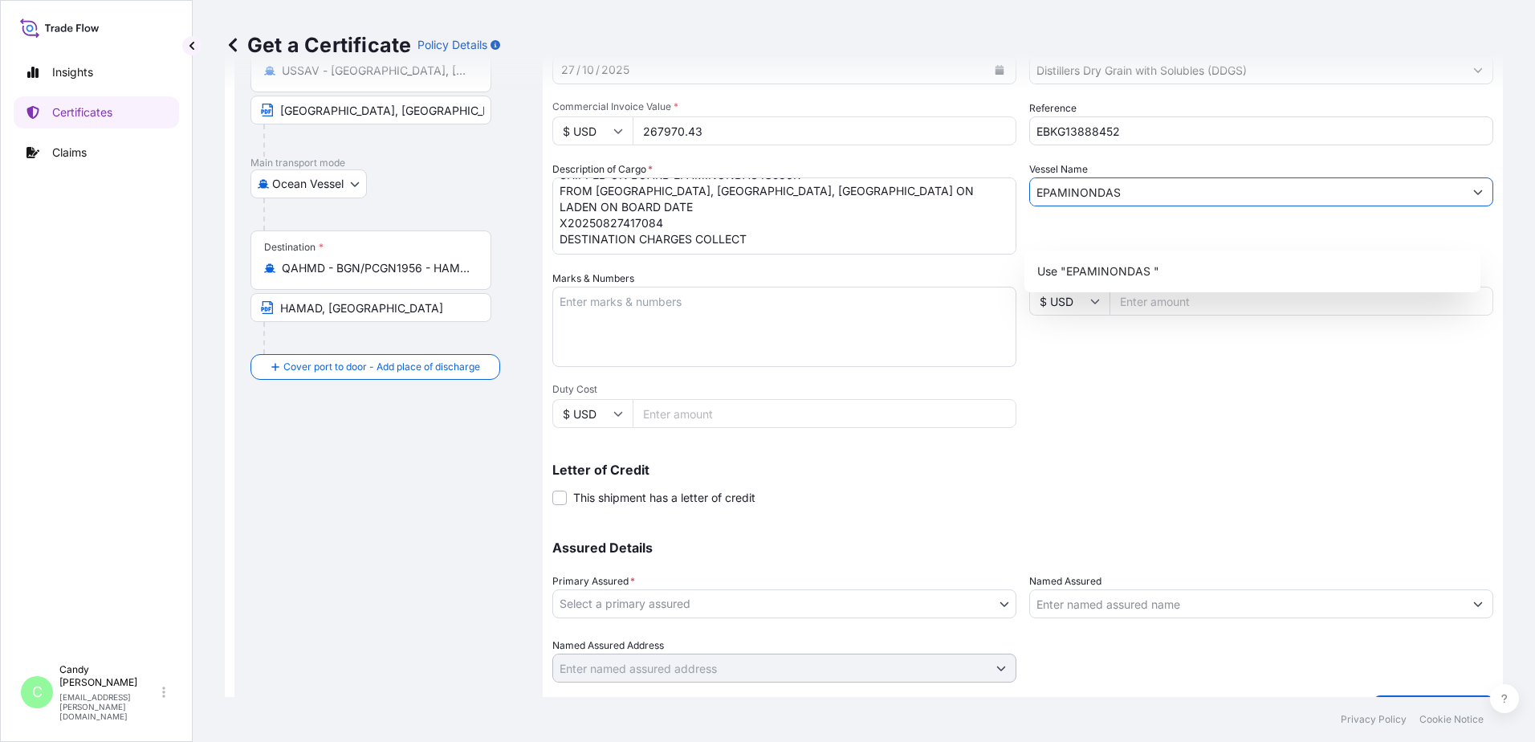
scroll to position [222, 0]
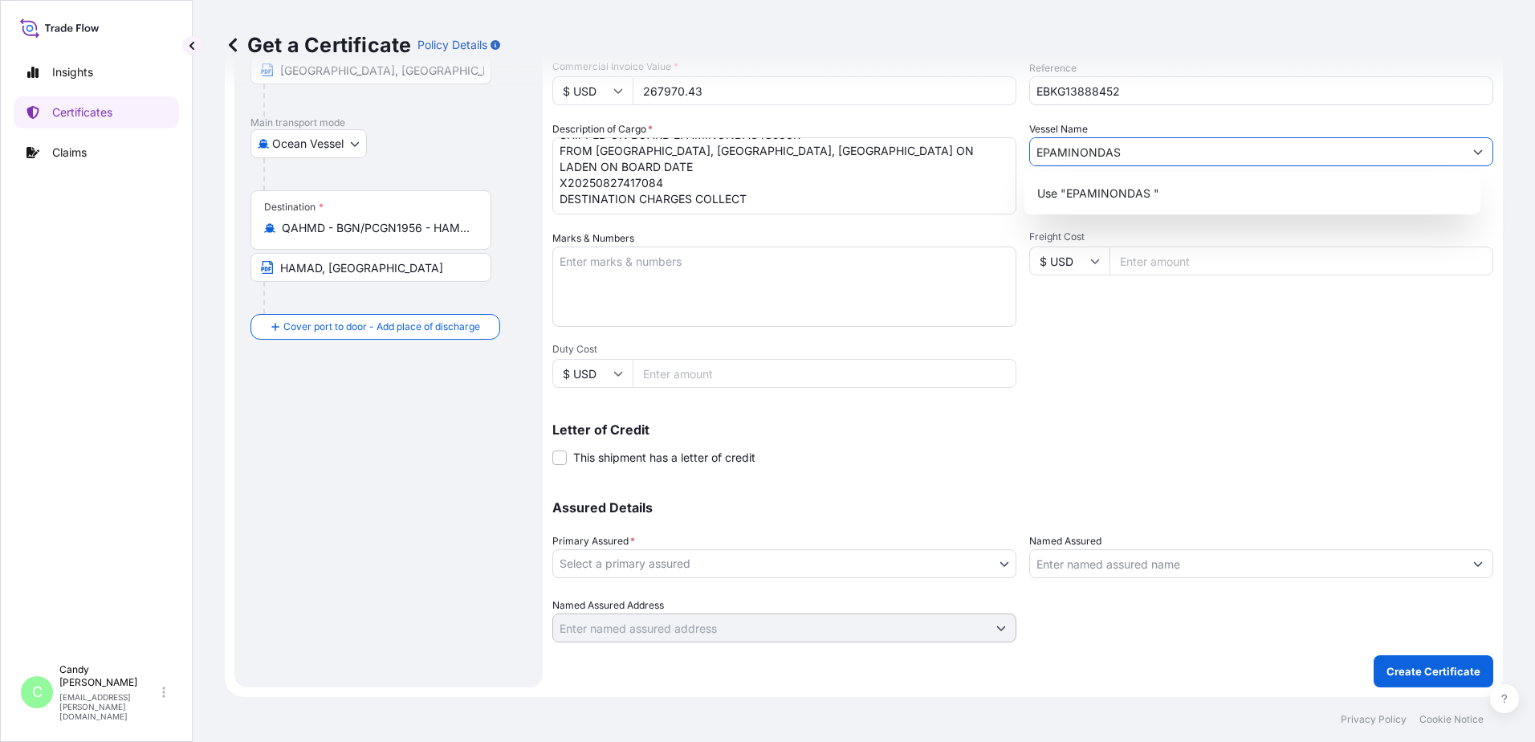
type input "EPAMINONDAS"
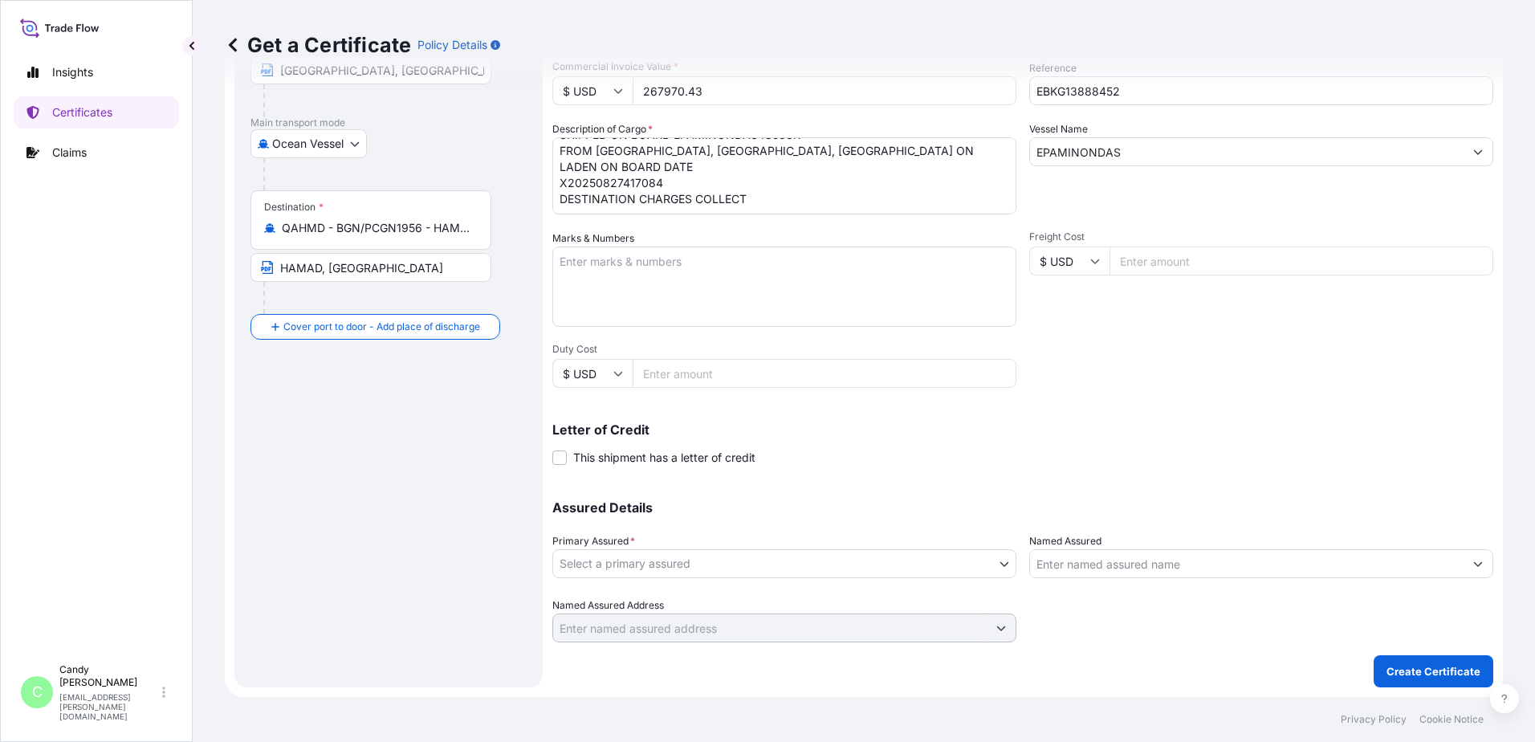
click at [614, 565] on body "Insights Certificates Claims C [PERSON_NAME] [EMAIL_ADDRESS][PERSON_NAME][DOMAI…" at bounding box center [767, 371] width 1535 height 742
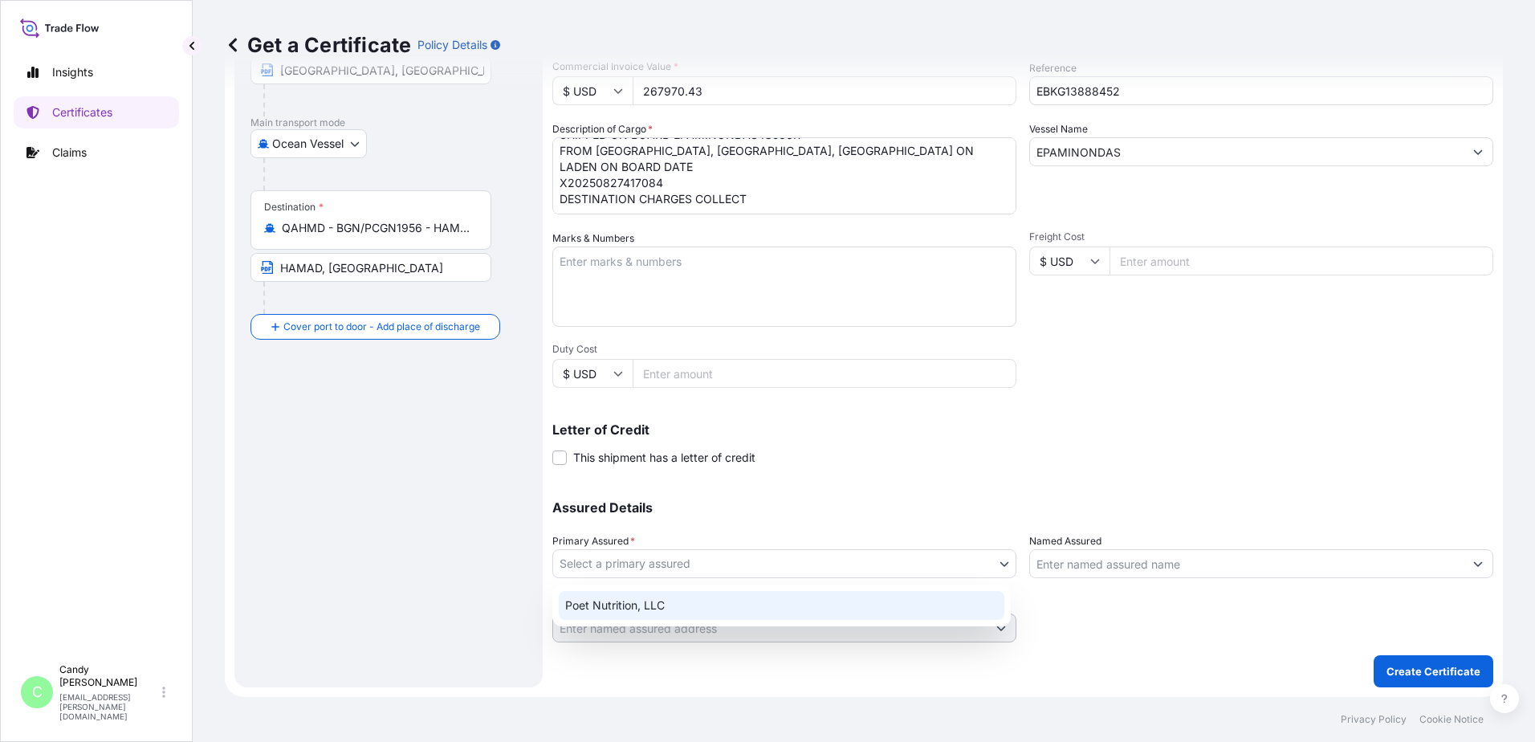
click at [613, 601] on div "Poet Nutrition, LLC" at bounding box center [782, 605] width 446 height 29
select select "31546"
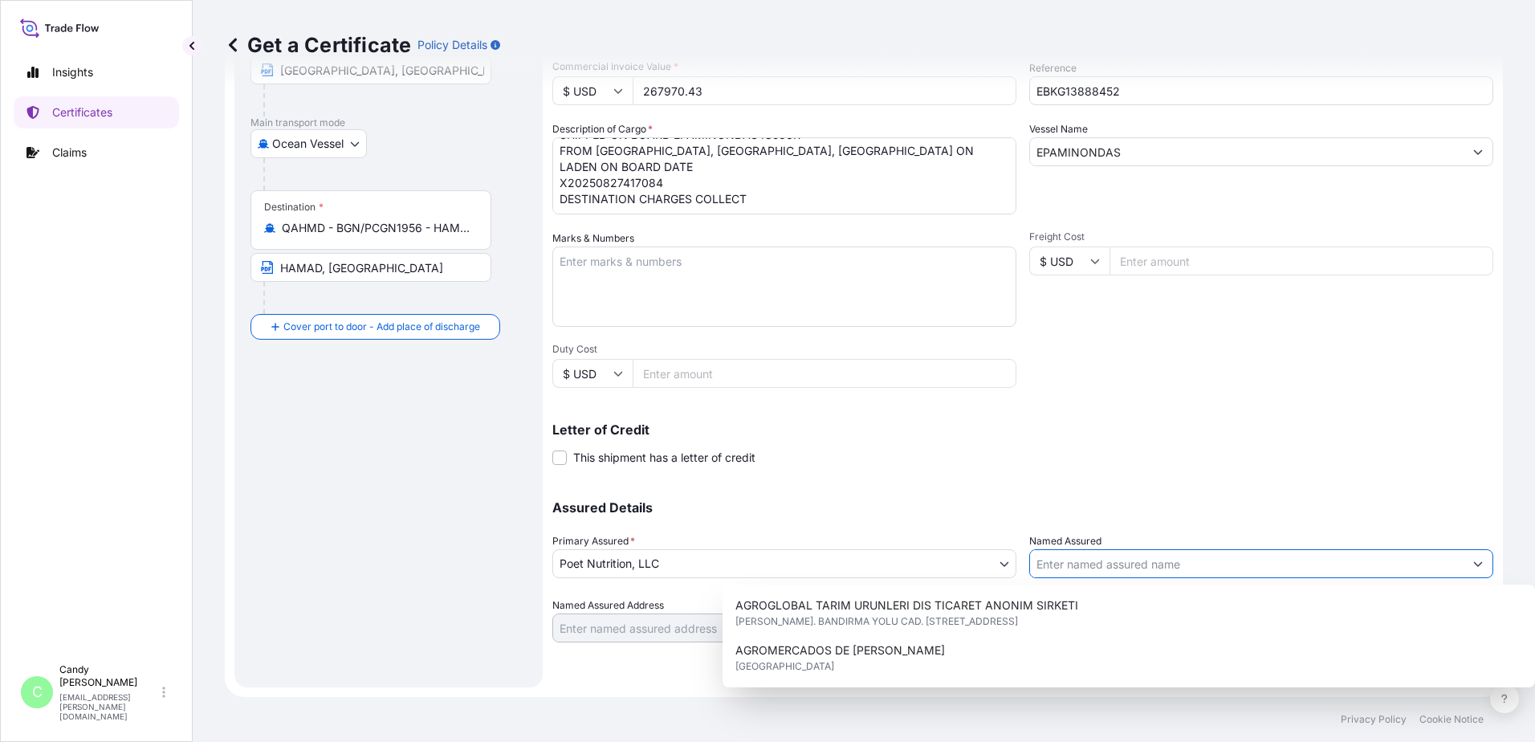
click at [1078, 567] on input "Named Assured" at bounding box center [1247, 563] width 434 height 29
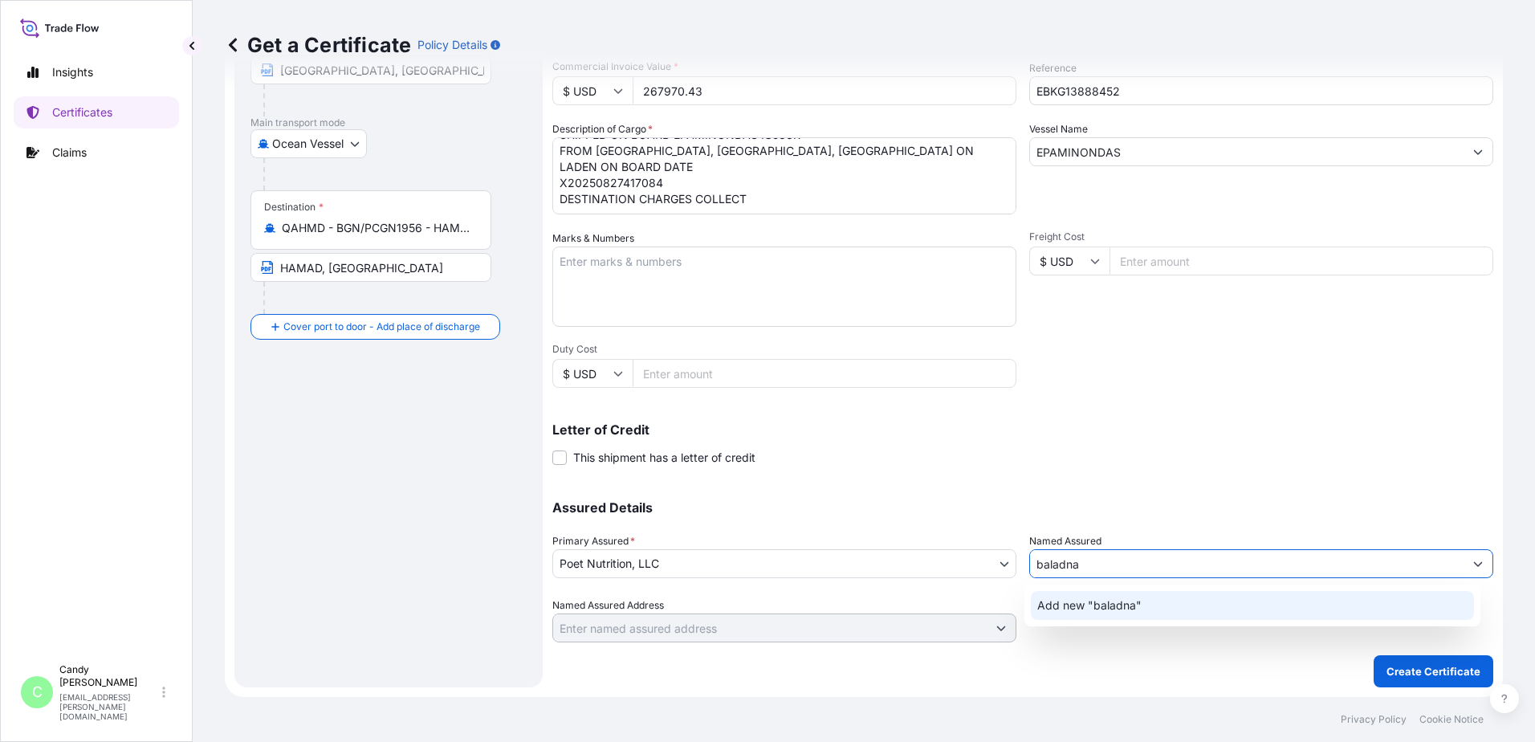
drag, startPoint x: 1087, startPoint y: 567, endPoint x: 1002, endPoint y: 569, distance: 84.4
click at [1002, 569] on div "Assured Details Primary Assured * Poet Nutrition, LLC Poet Nutrition, LLC Named…" at bounding box center [1023, 562] width 941 height 161
click at [1058, 601] on span "Add new "Baladna"" at bounding box center [1090, 605] width 104 height 16
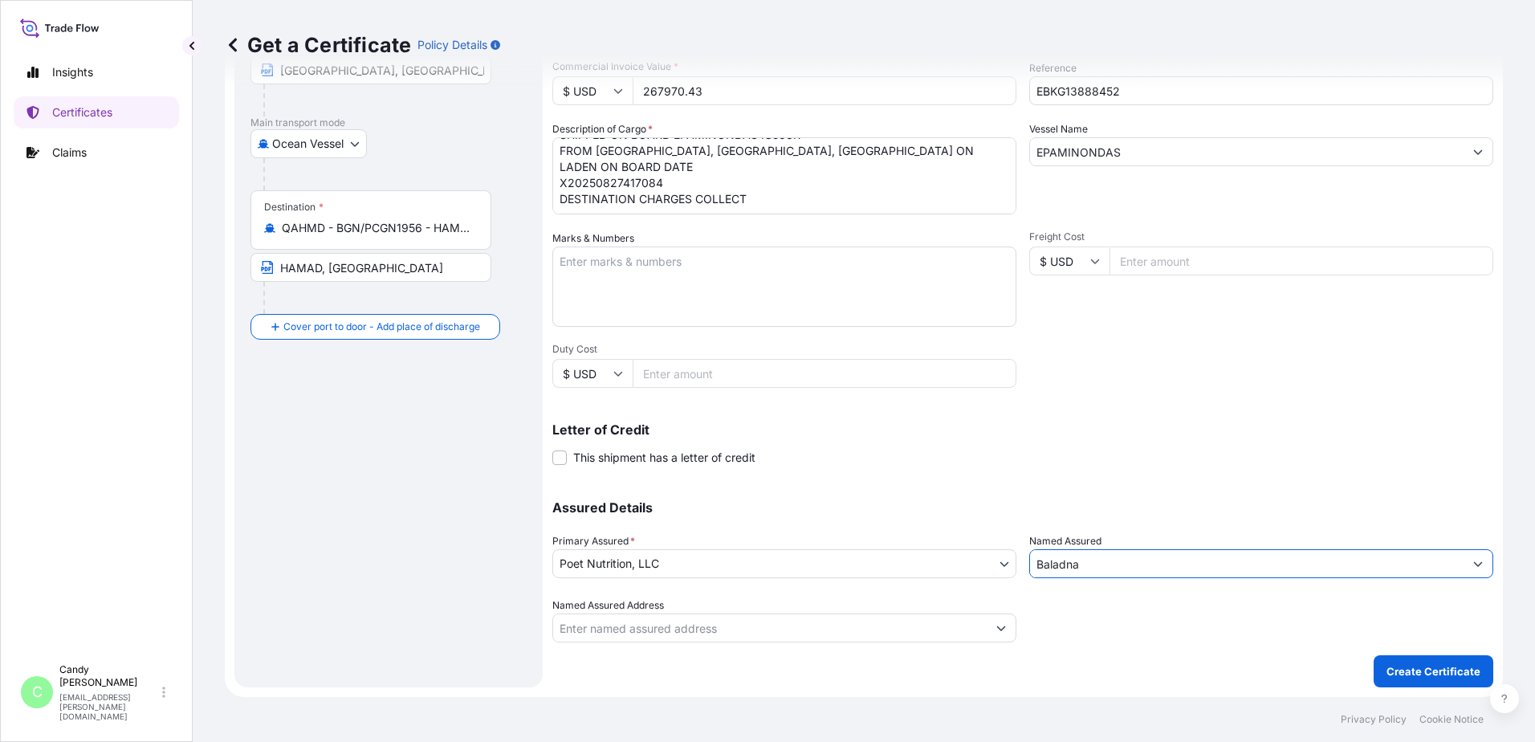
type input "Baladna"
click at [623, 626] on input "Named Assured Address" at bounding box center [770, 628] width 434 height 29
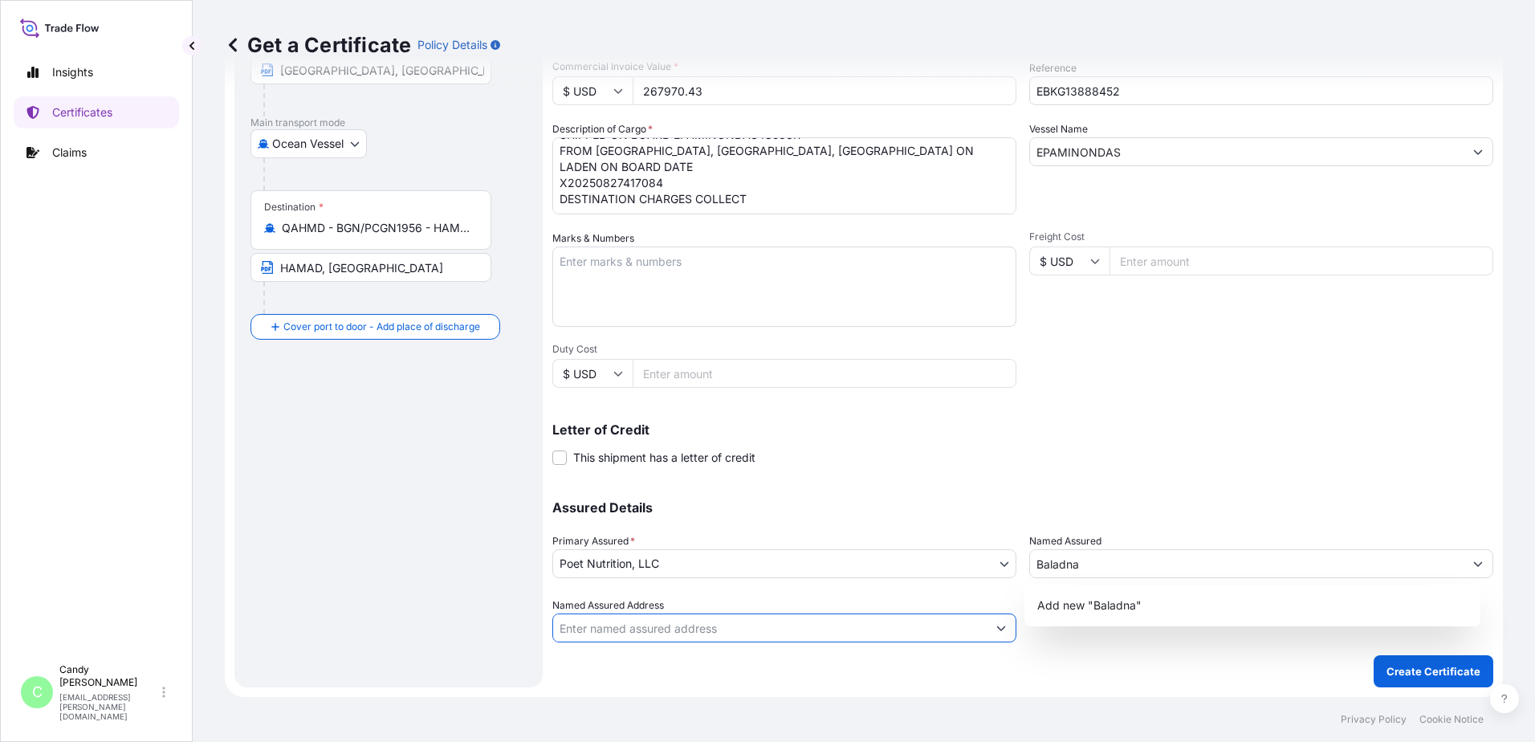
paste input "[STREET_ADDRESS] HAWAYA, [GEOGRAPHIC_DATA]"
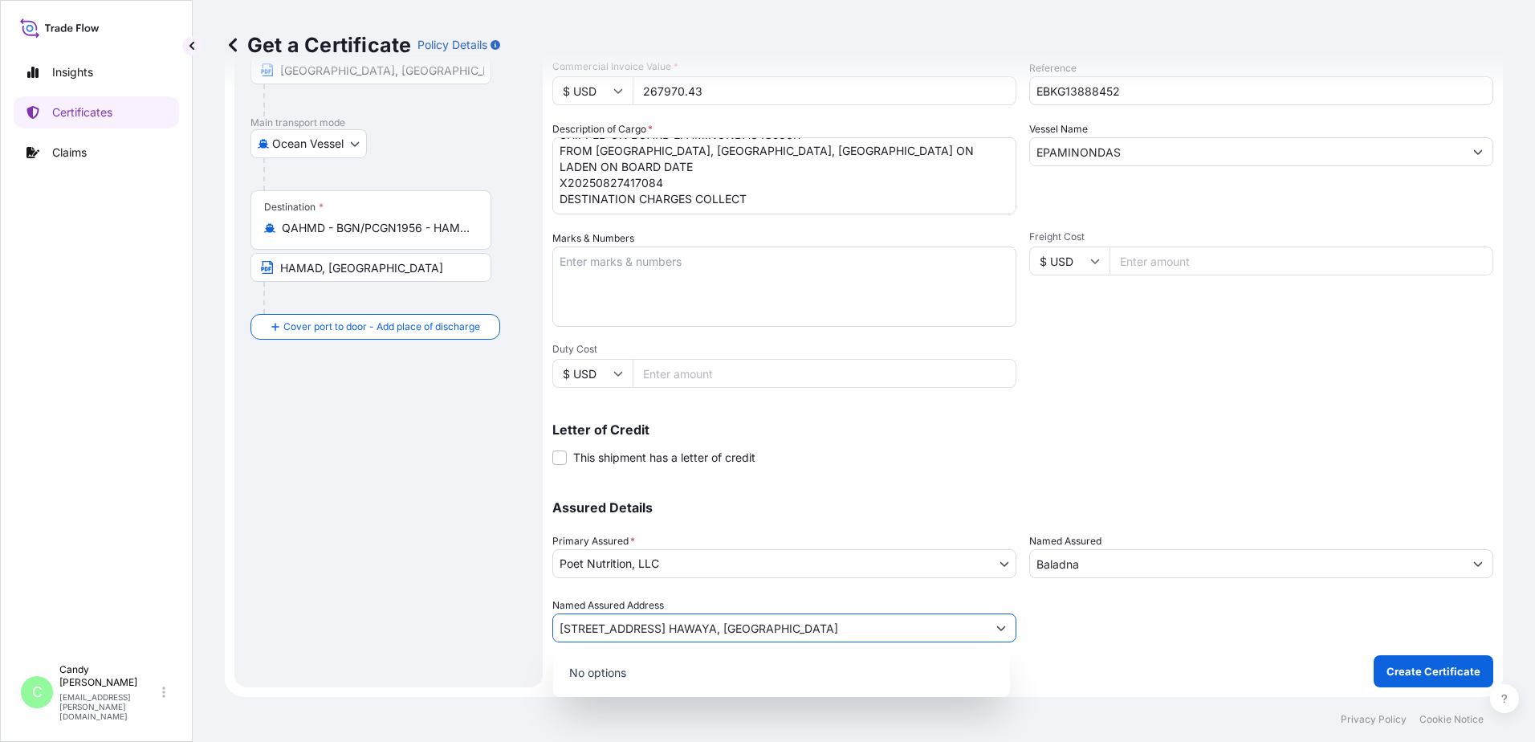
scroll to position [0, 16]
type input "[STREET_ADDRESS] HAWAYA, [GEOGRAPHIC_DATA]"
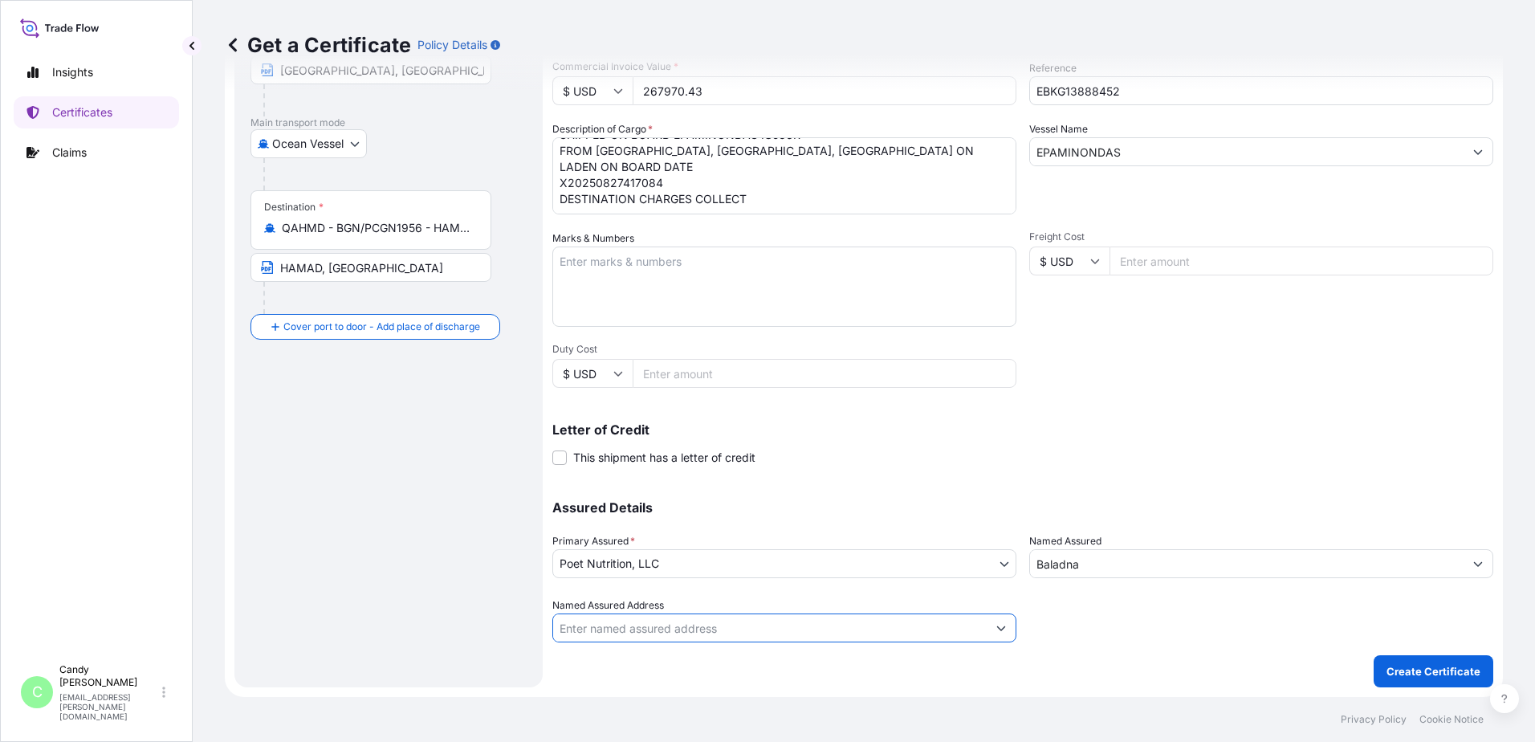
drag, startPoint x: 952, startPoint y: 487, endPoint x: 1289, endPoint y: 500, distance: 337.6
click at [952, 487] on div "Assured Details Primary Assured * Poet Nutrition, LLC Poet Nutrition, LLC Named…" at bounding box center [1023, 562] width 941 height 161
click at [1429, 671] on p "Create Certificate" at bounding box center [1434, 671] width 94 height 16
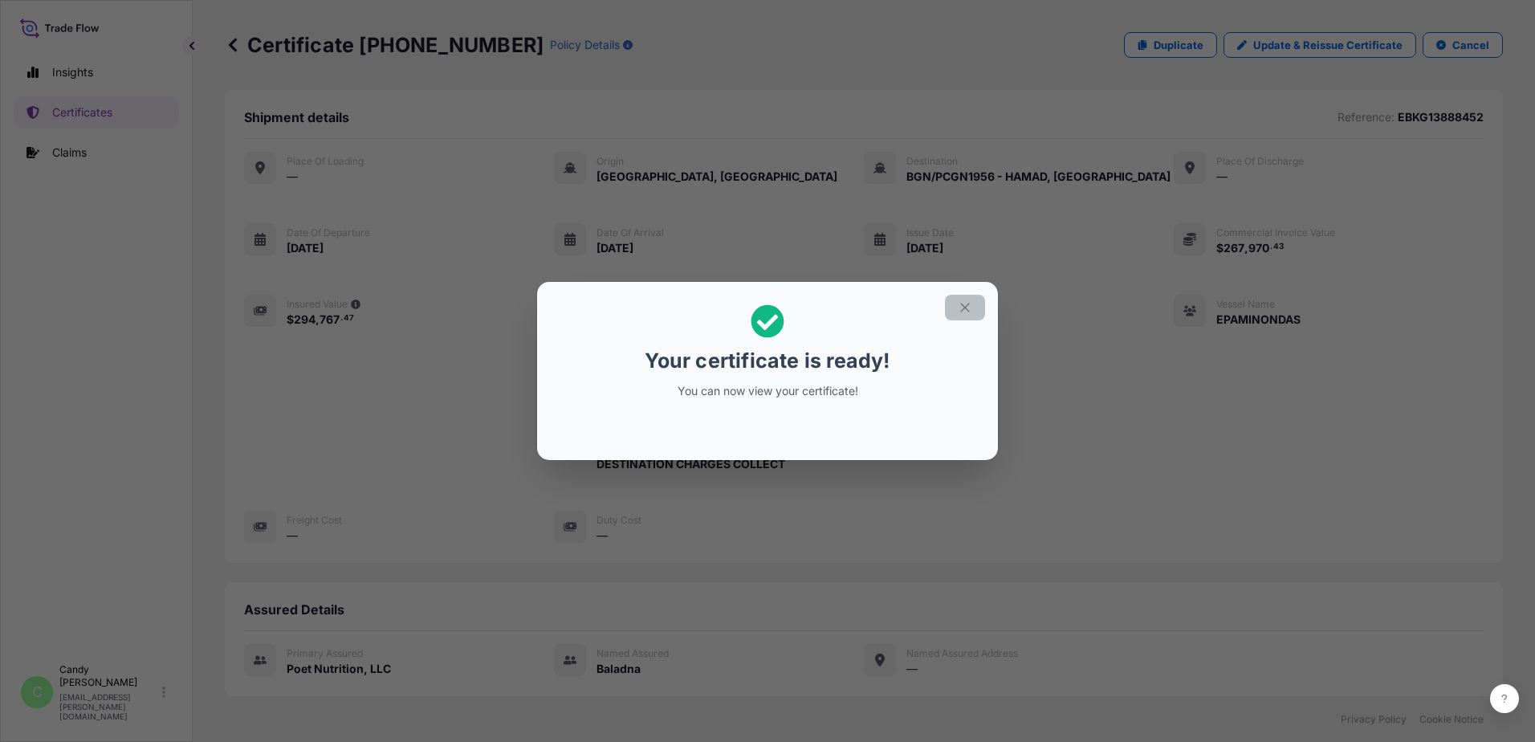
click at [964, 305] on icon "button" at bounding box center [965, 307] width 14 height 14
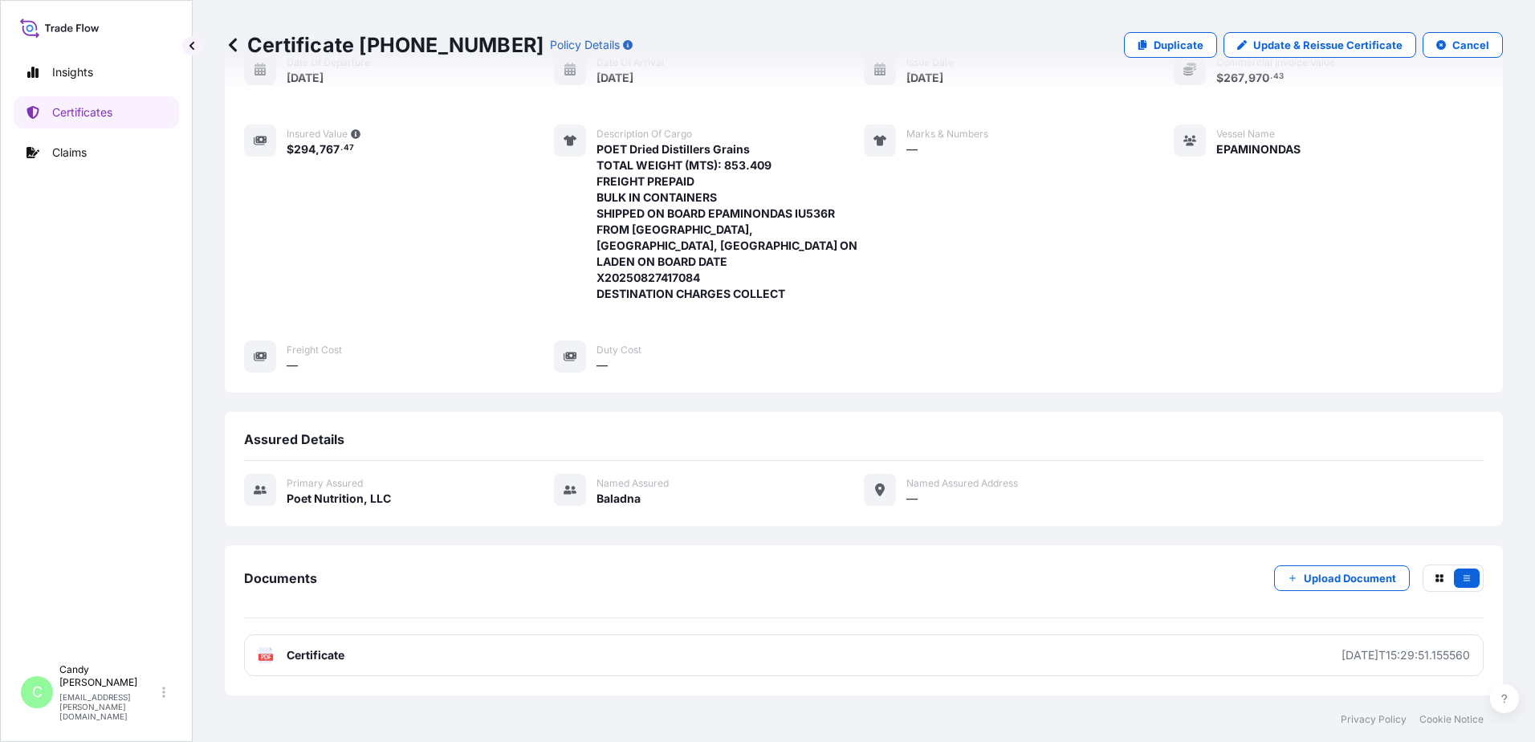
scroll to position [253, 0]
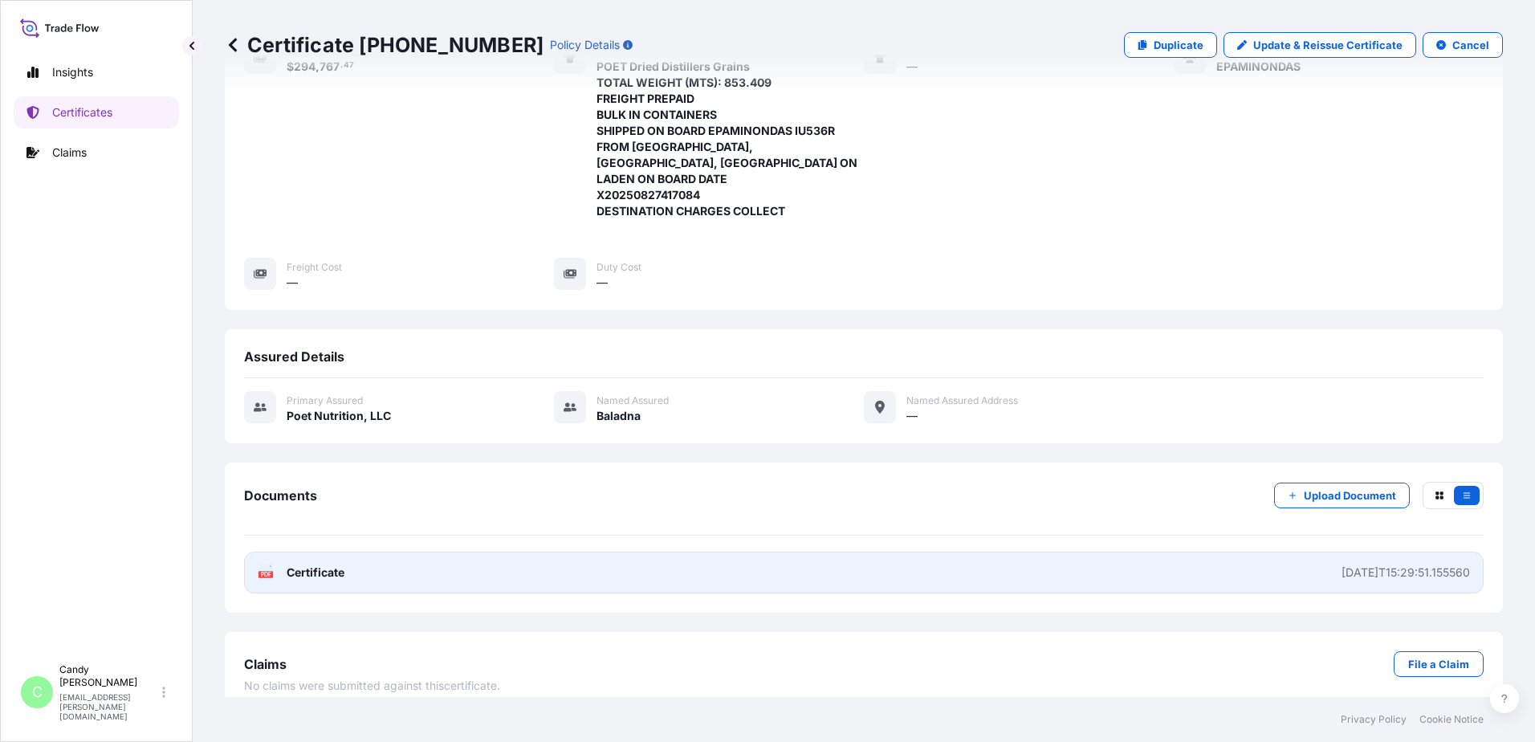
click at [312, 565] on span "Certificate" at bounding box center [316, 573] width 58 height 16
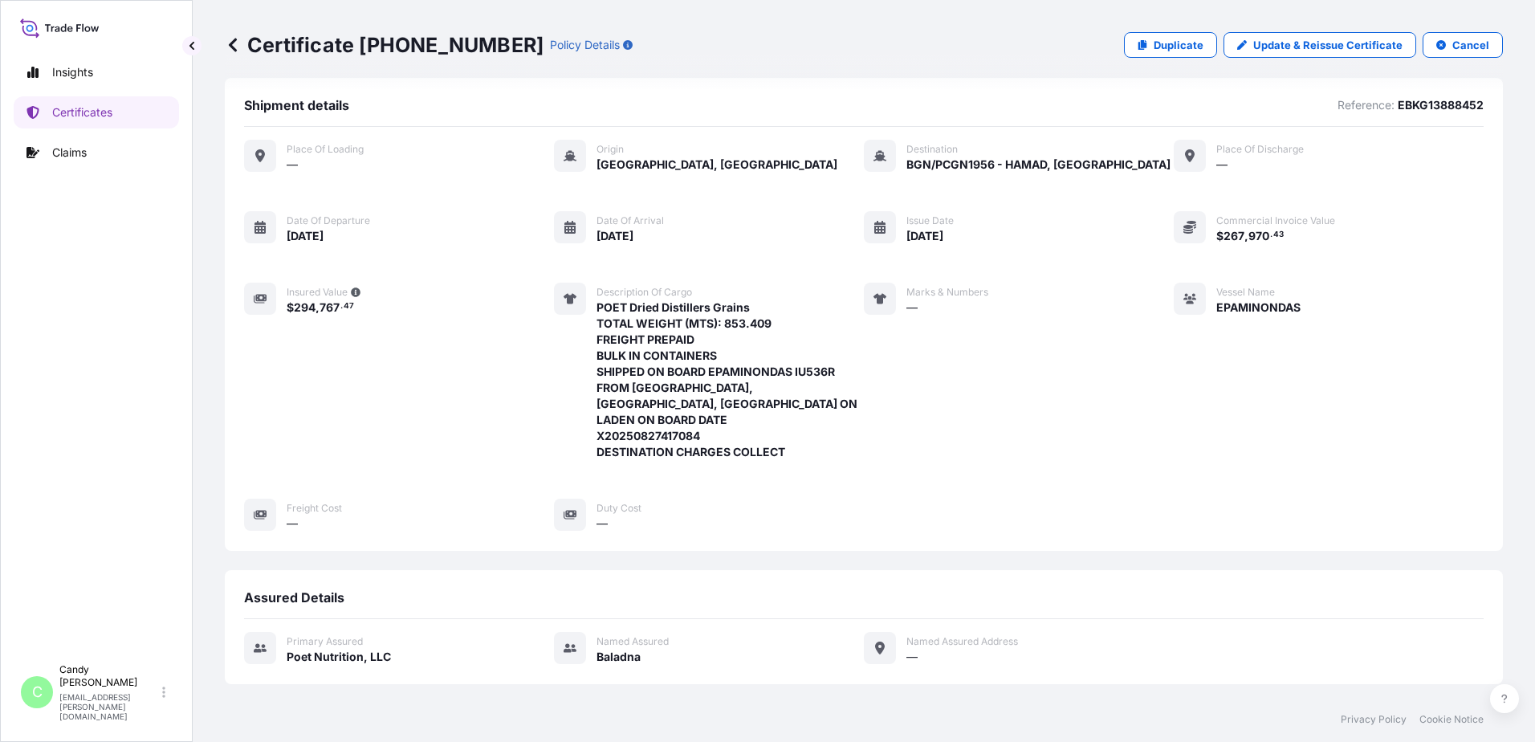
scroll to position [0, 0]
